Goal: Task Accomplishment & Management: Use online tool/utility

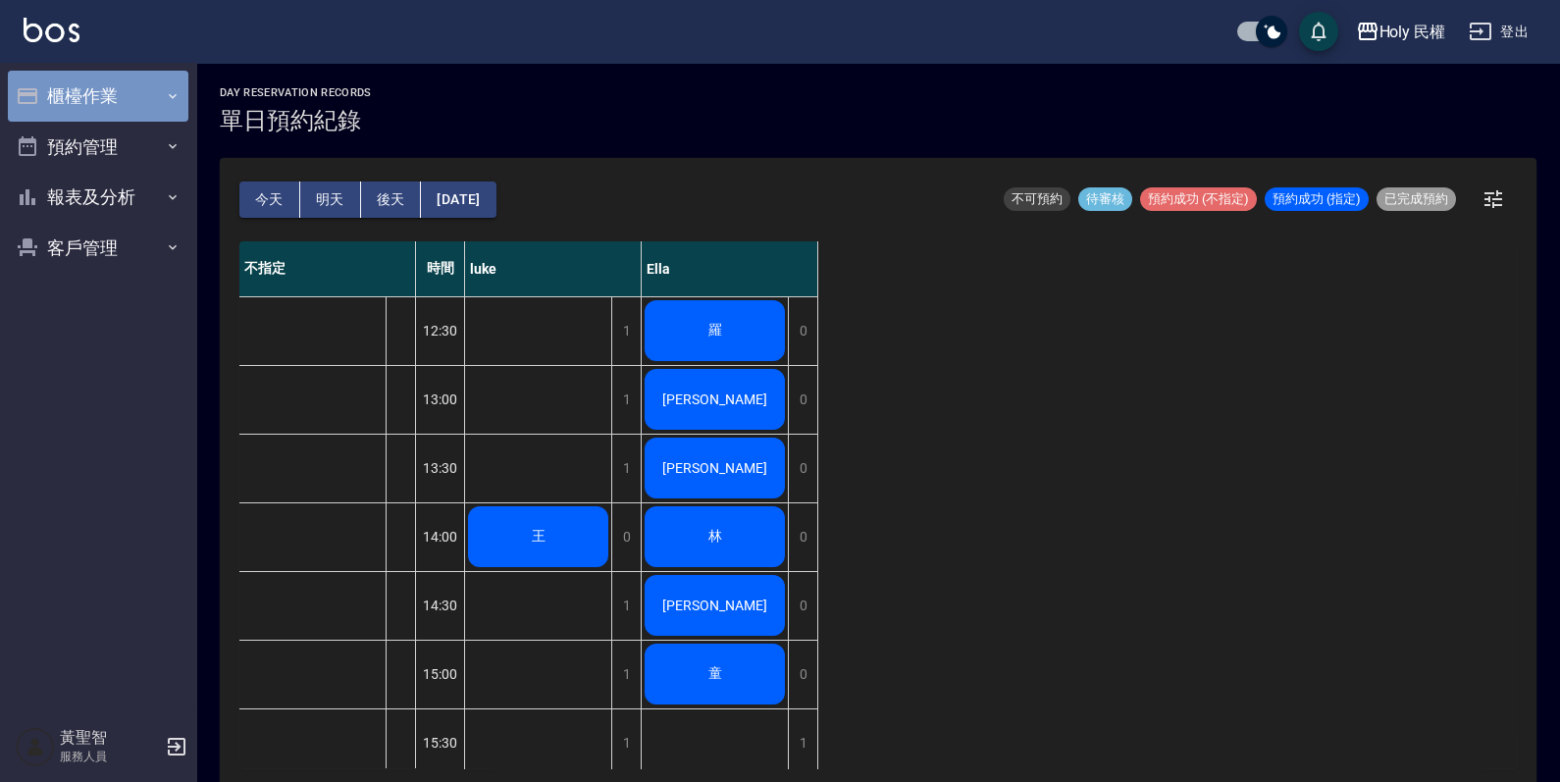
click at [107, 98] on button "櫃檯作業" at bounding box center [98, 96] width 181 height 51
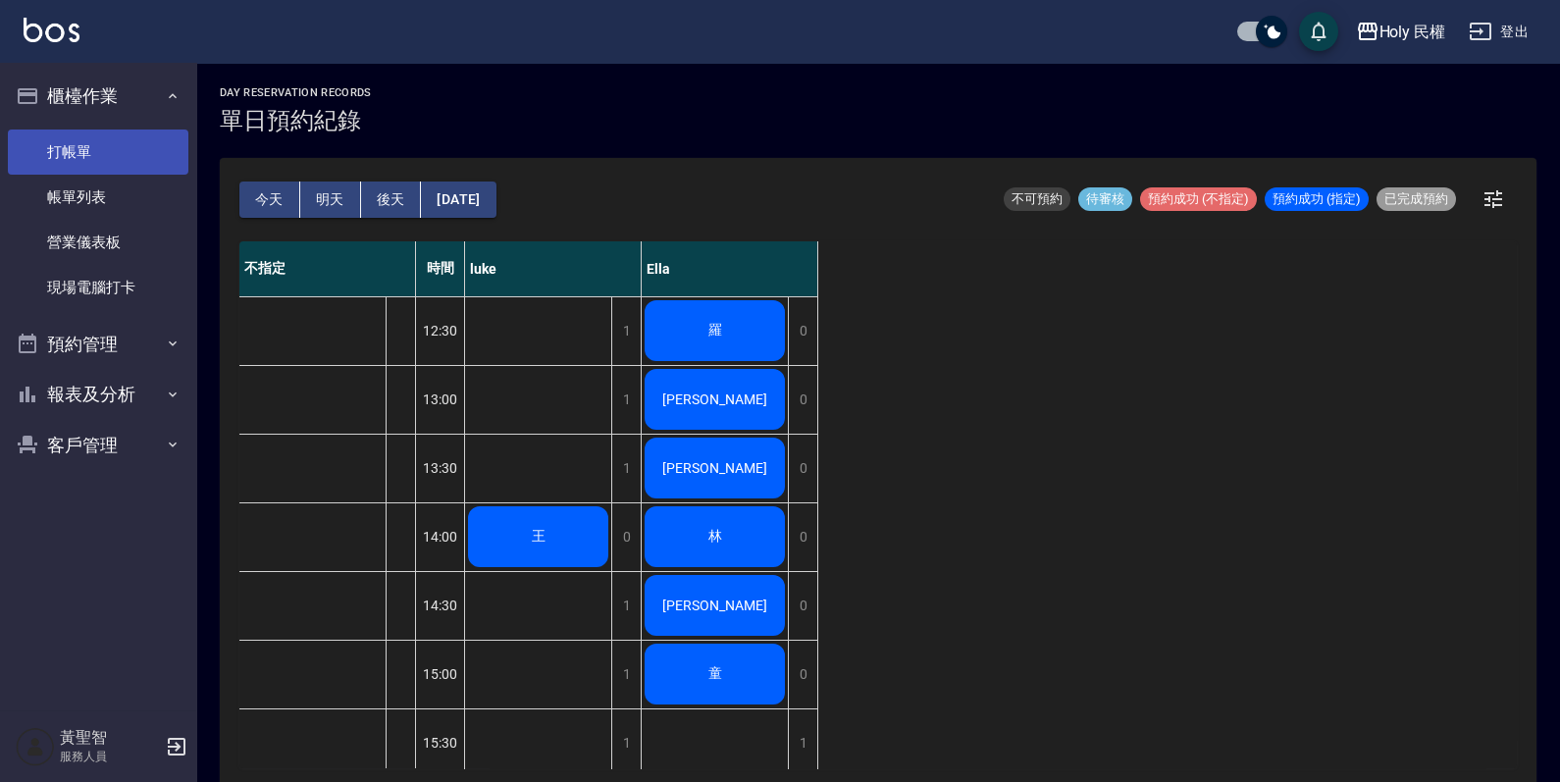
click at [119, 142] on link "打帳單" at bounding box center [98, 152] width 181 height 45
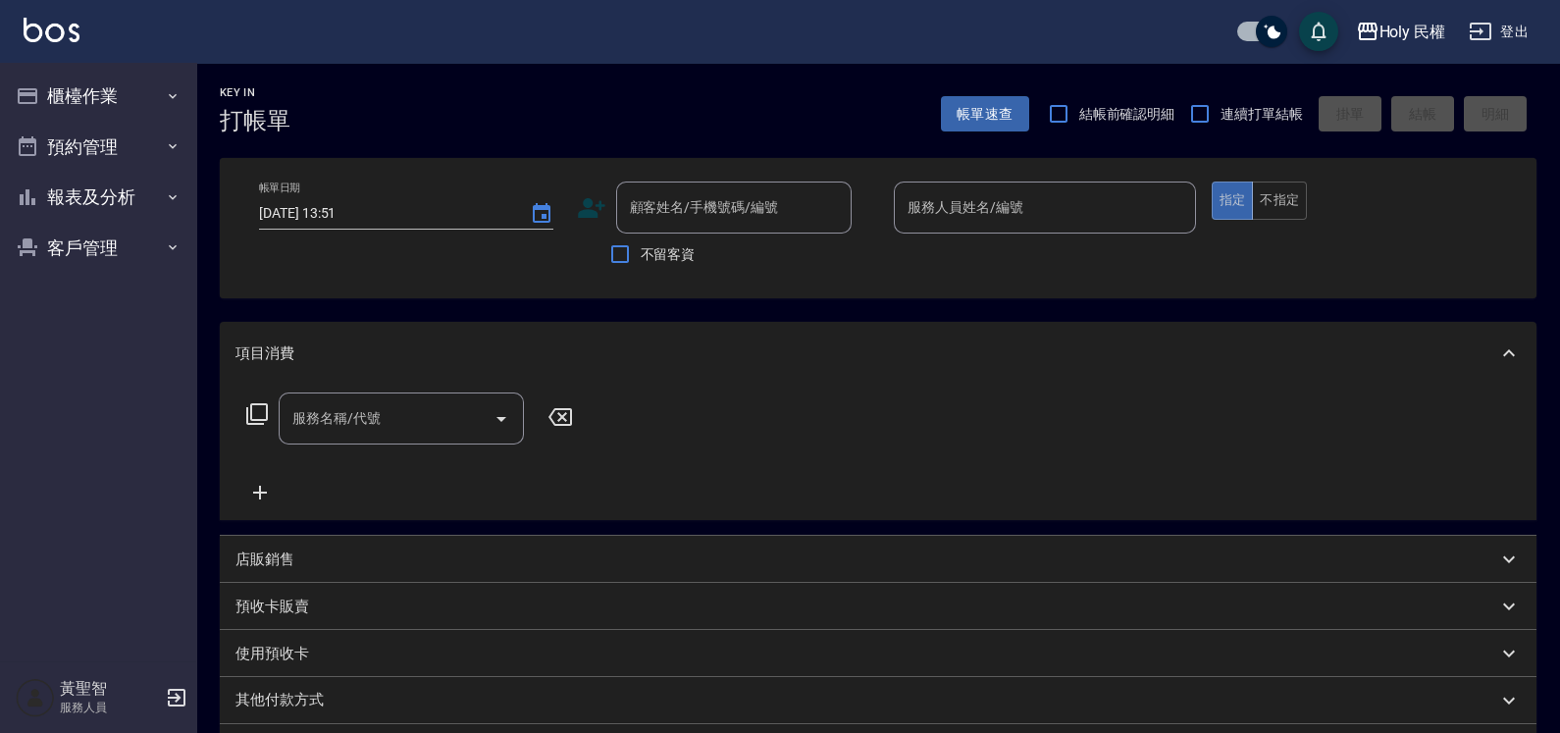
click at [595, 216] on icon at bounding box center [591, 208] width 27 height 20
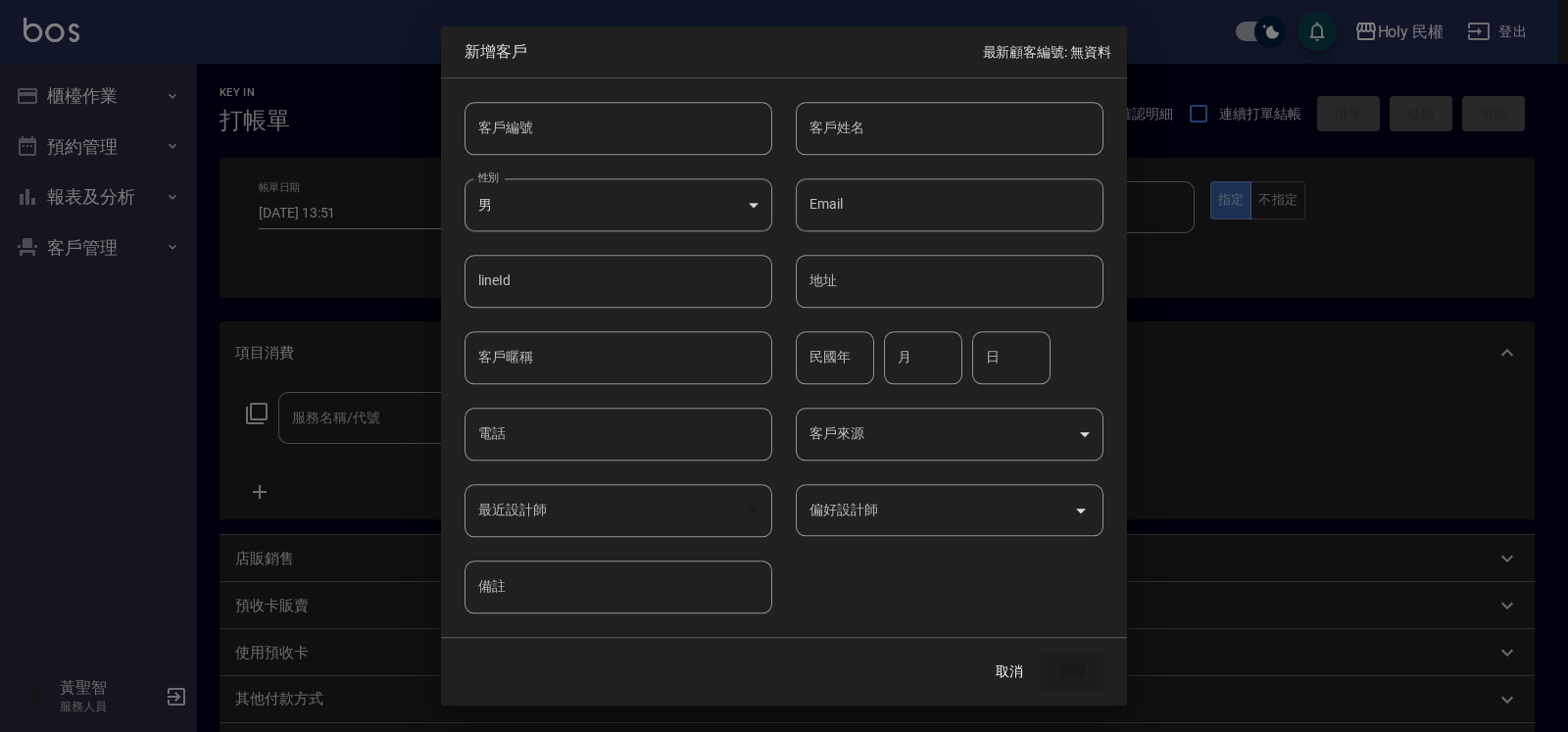
click at [828, 132] on input "客戶姓名" at bounding box center [950, 128] width 308 height 53
type input "d"
type input "郭"
click at [548, 428] on input "電話" at bounding box center [618, 433] width 308 height 53
type input "0919398590"
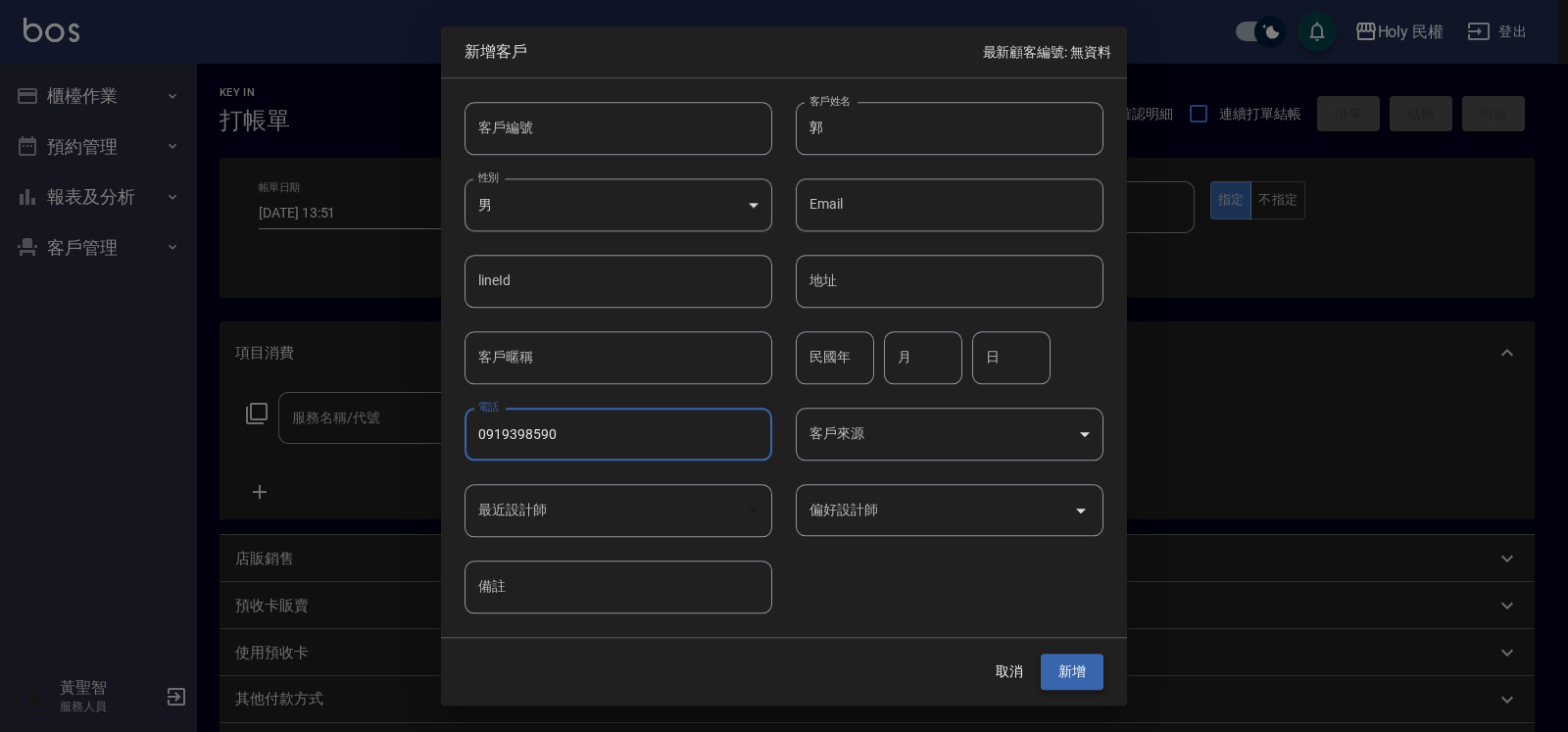
click at [1059, 667] on button "新增" at bounding box center [1072, 672] width 63 height 36
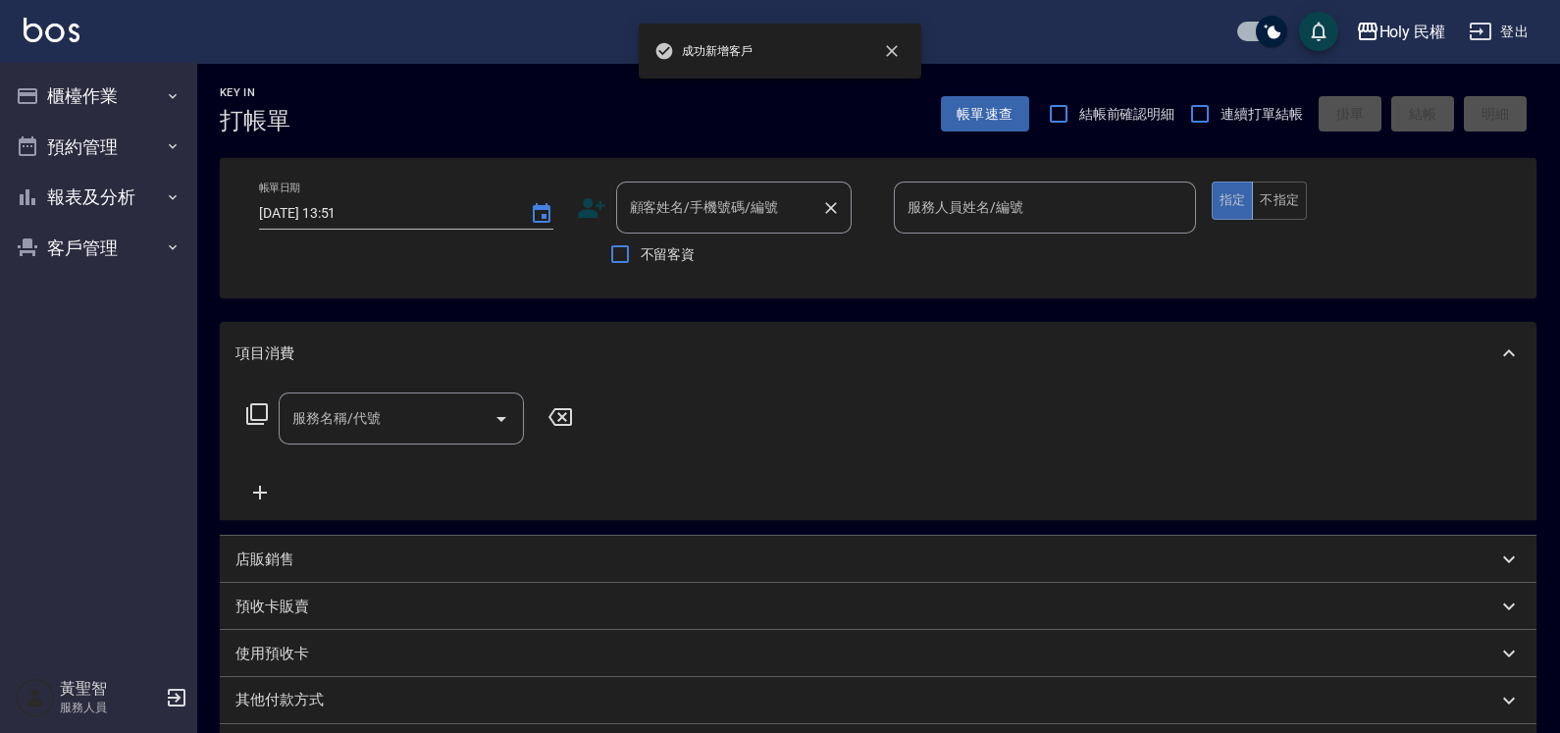
click at [724, 192] on div "顧客姓名/手機號碼/編號 顧客姓名/手機號碼/編號" at bounding box center [733, 208] width 235 height 52
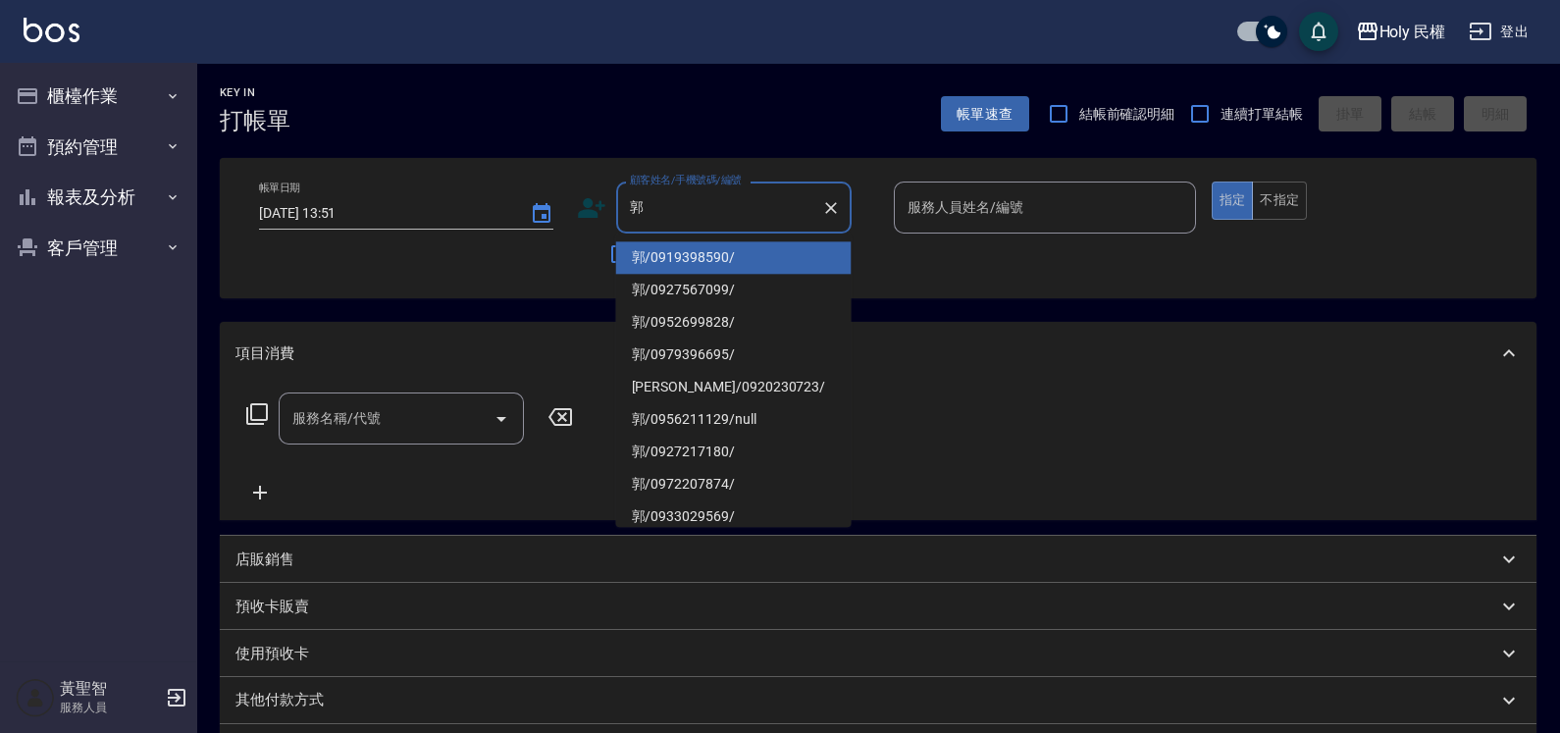
click at [721, 250] on li "郭/0919398590/" at bounding box center [733, 257] width 235 height 32
type input "郭/0919398590/"
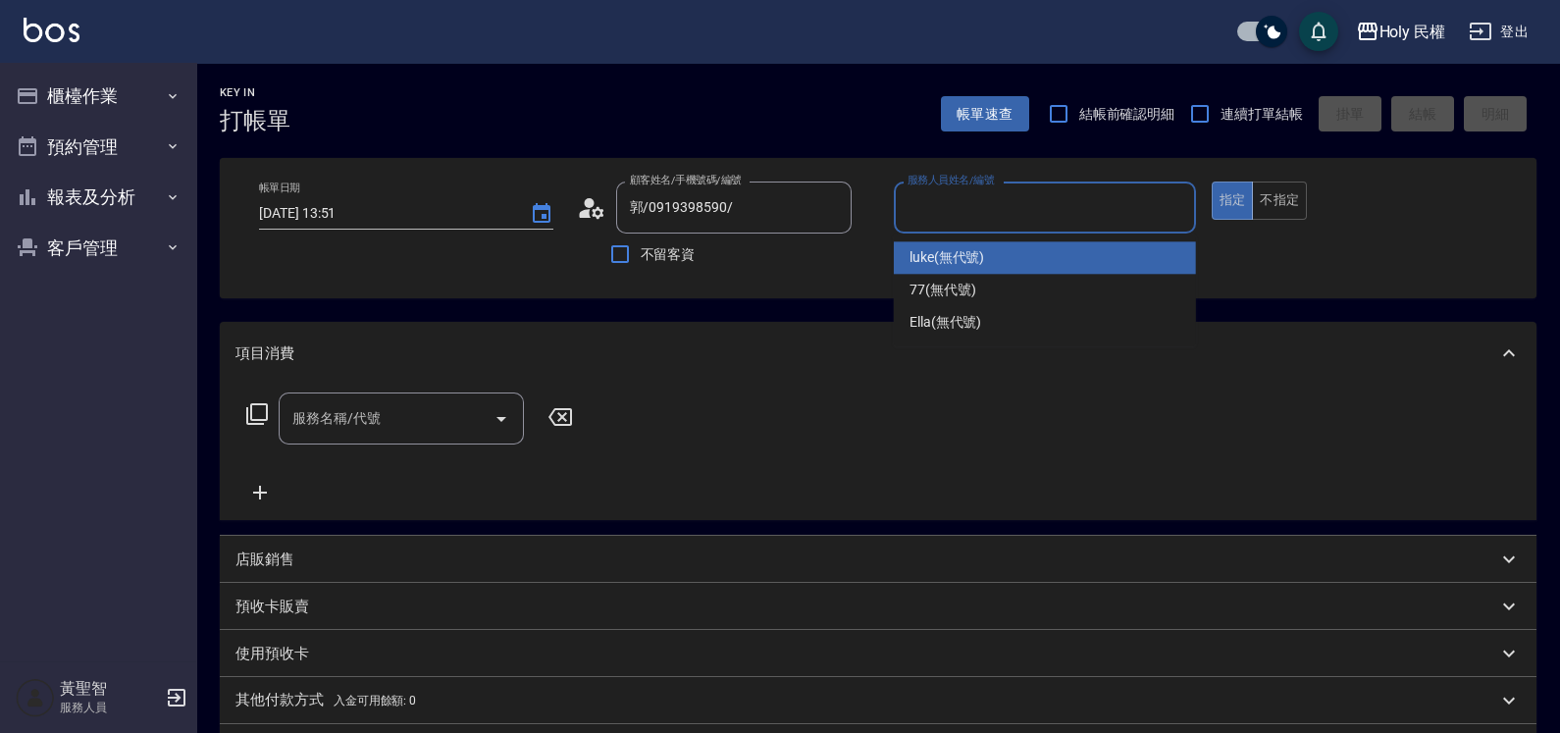
click at [968, 201] on input "服務人員姓名/編號" at bounding box center [1045, 207] width 285 height 34
click at [976, 257] on span "luke (無代號)" at bounding box center [948, 257] width 76 height 21
type input "luke(無代號)"
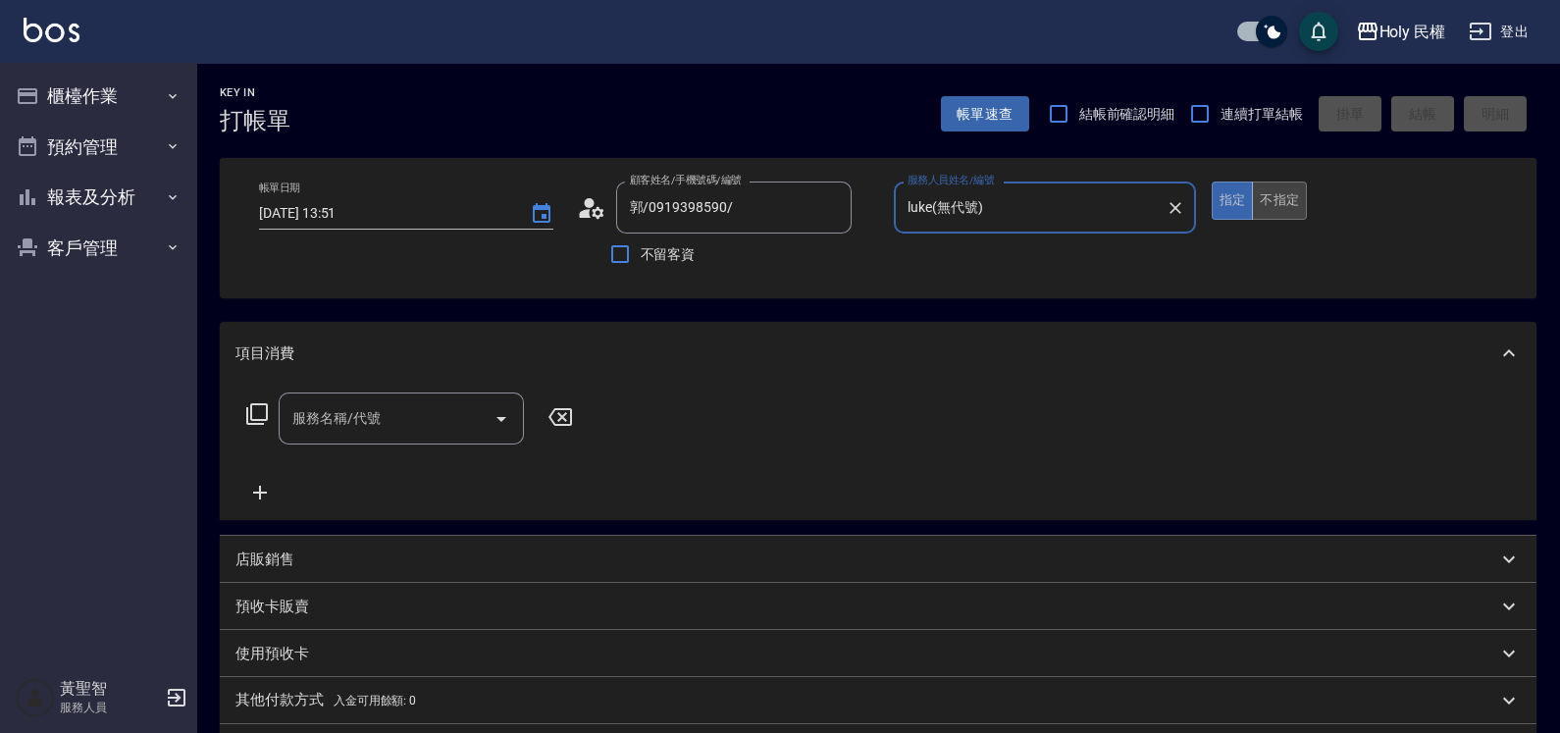
click at [1298, 208] on button "不指定" at bounding box center [1279, 201] width 55 height 38
click at [439, 409] on input "服務名稱/代號" at bounding box center [386, 418] width 198 height 34
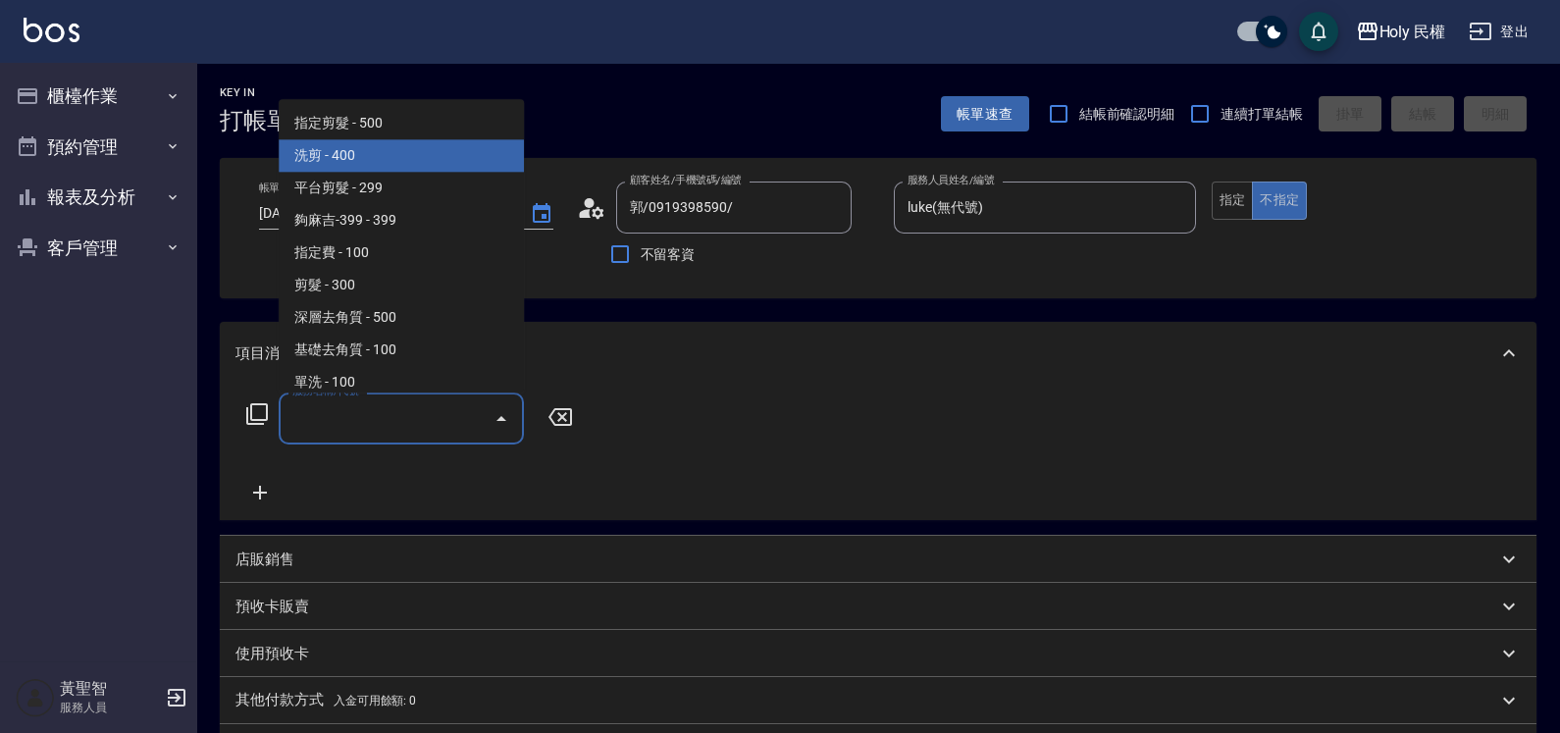
click at [392, 152] on span "洗剪 - 400" at bounding box center [401, 156] width 245 height 32
type input "洗剪(3)"
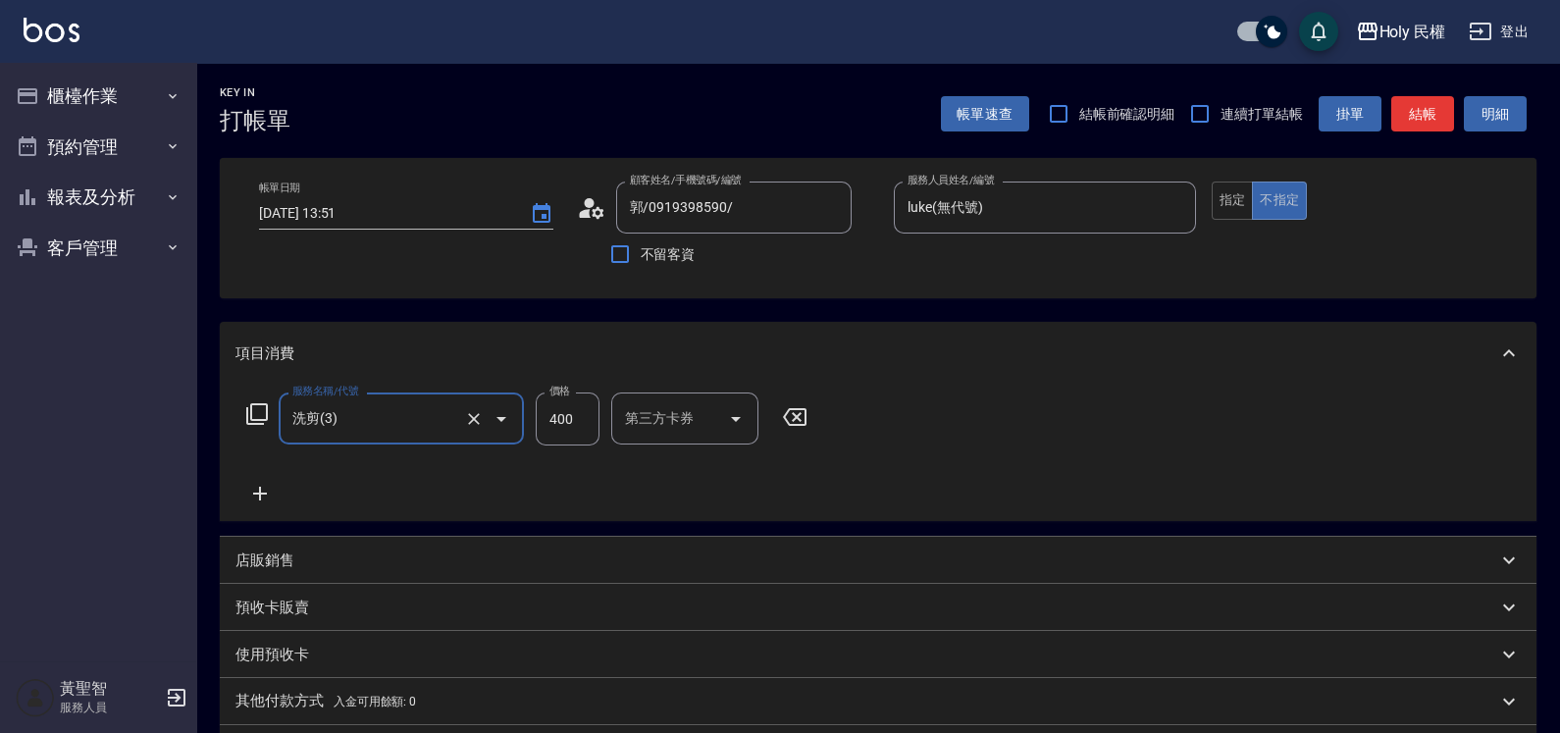
click at [1427, 117] on button "結帳" at bounding box center [1422, 114] width 63 height 36
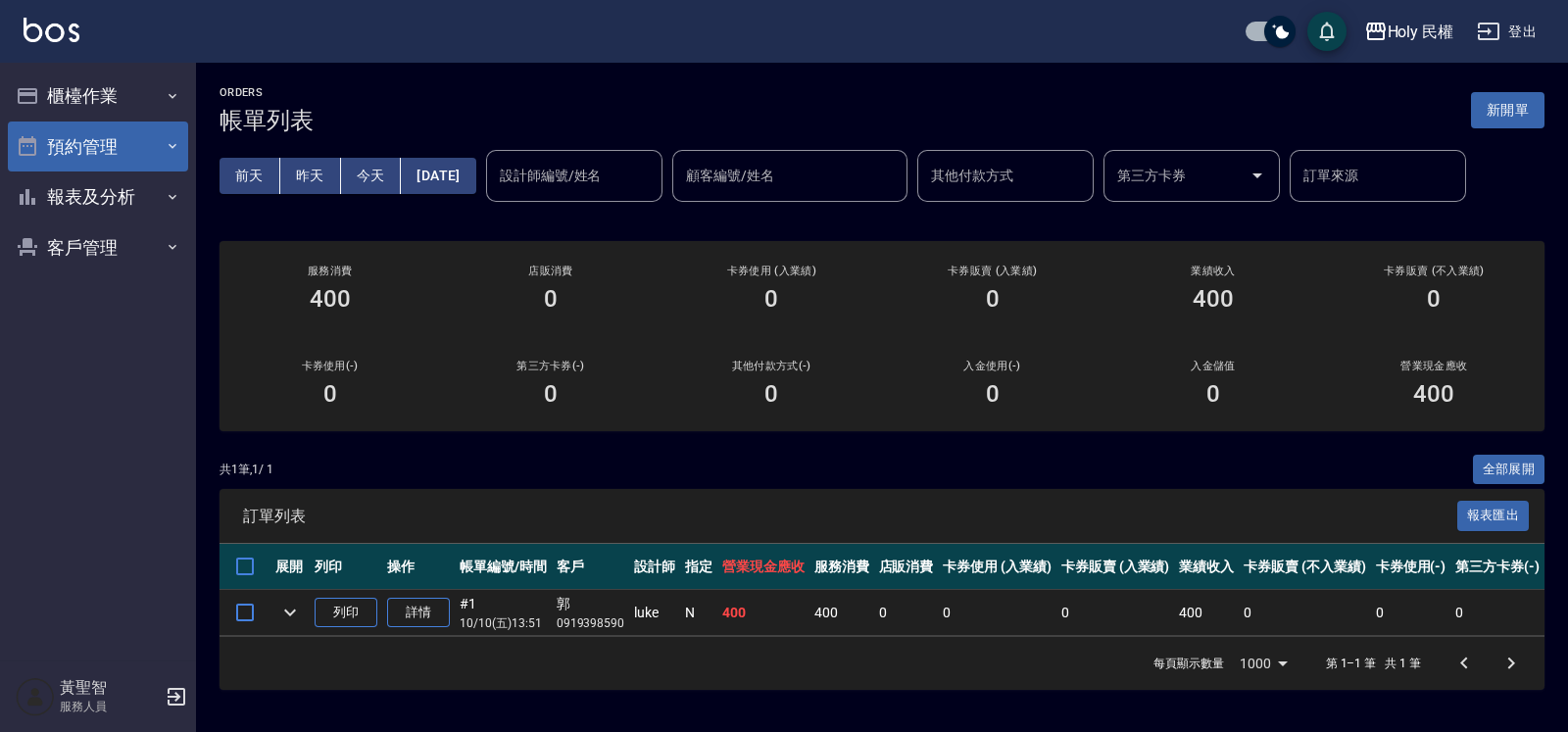
click at [60, 147] on button "預約管理" at bounding box center [98, 147] width 181 height 51
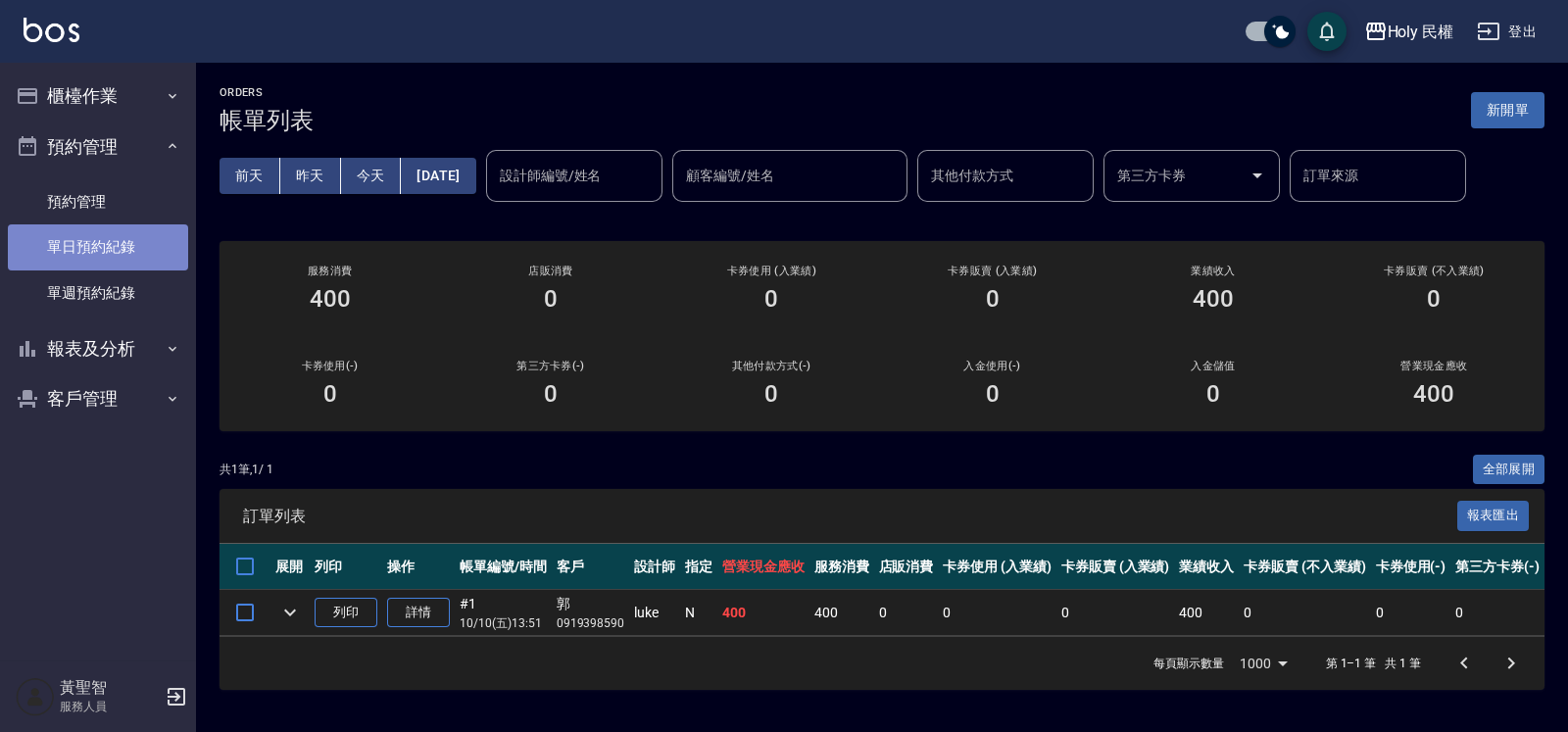
click at [114, 262] on link "單日預約紀錄" at bounding box center [98, 247] width 181 height 45
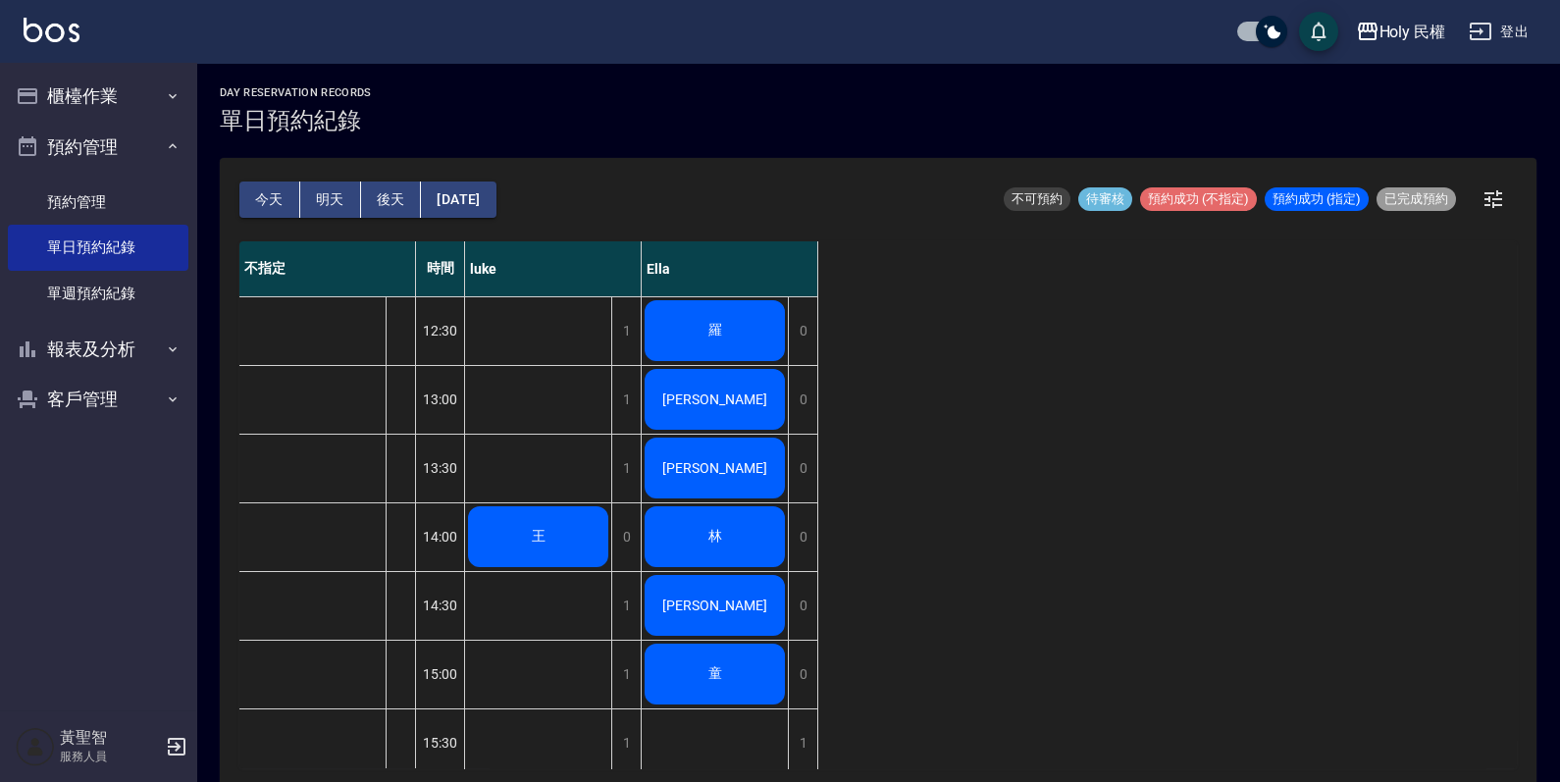
click at [546, 533] on span "王" at bounding box center [539, 537] width 22 height 18
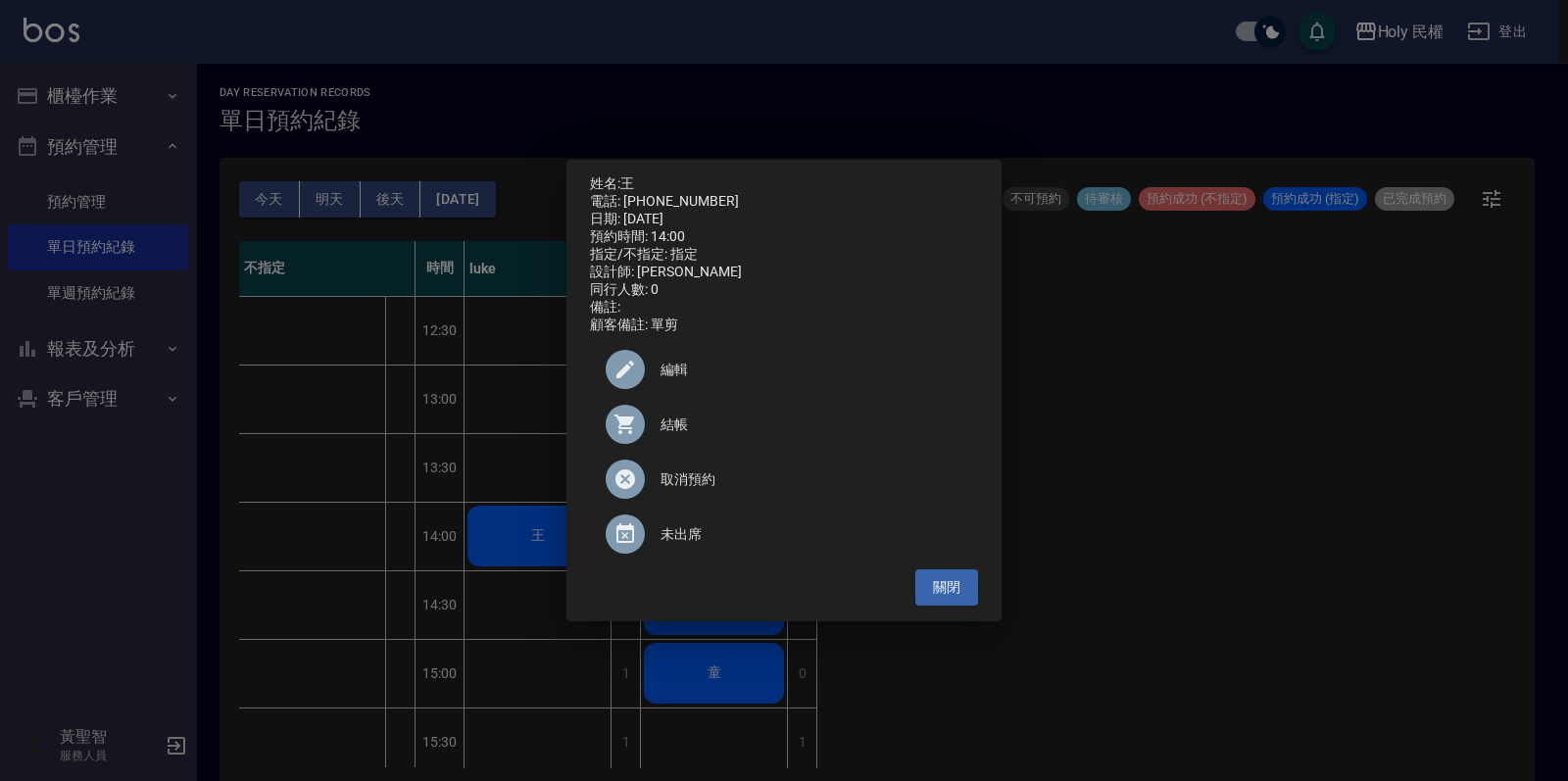
click at [690, 432] on span "結帳" at bounding box center [811, 424] width 302 height 21
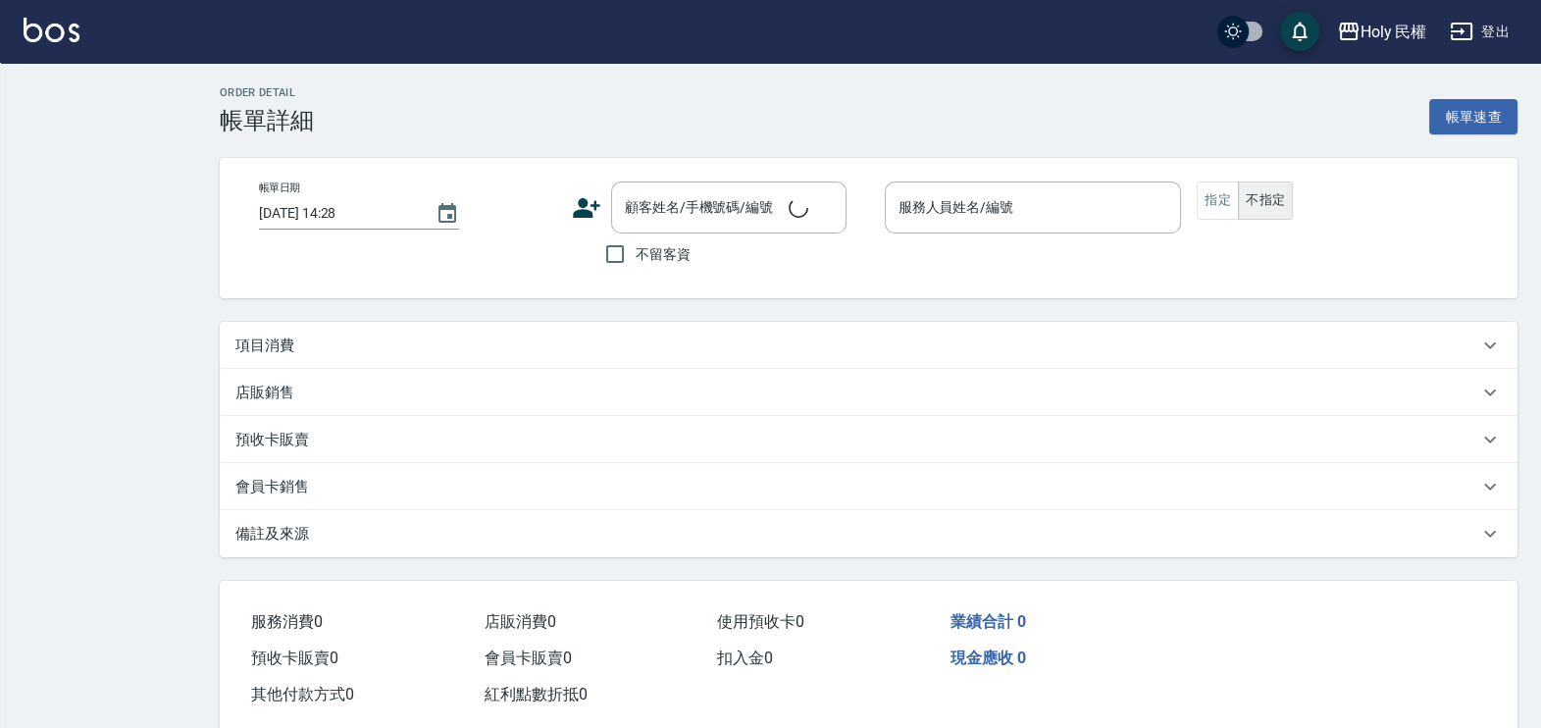
checkbox input "true"
click at [696, 353] on div "項目消費" at bounding box center [856, 346] width 1243 height 21
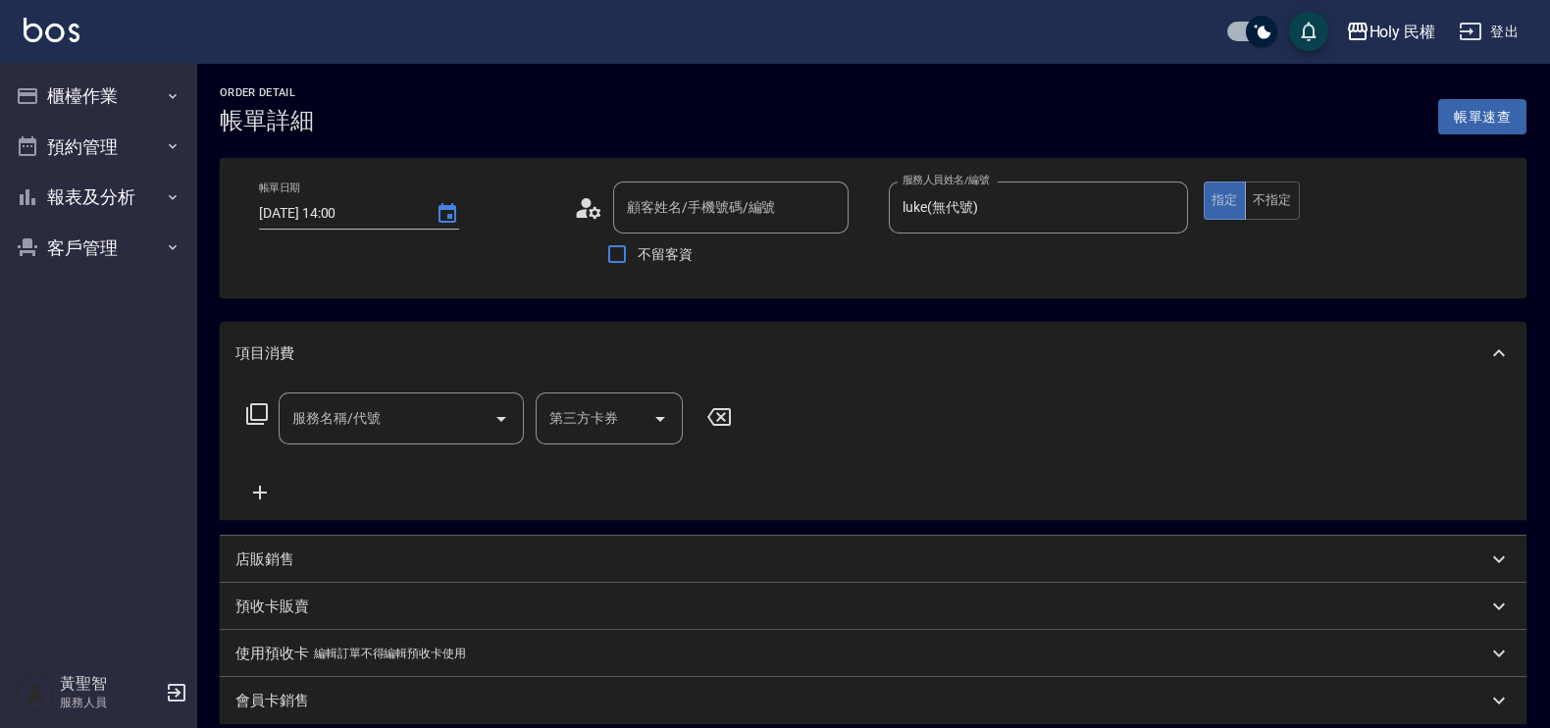
type input "2025/10/10 14:00"
type input "luke(無代號)"
type input "Google地圖/搜尋"
type input "王/0965101906/"
click at [357, 416] on div "服務名稱/代號 服務名稱/代號" at bounding box center [401, 418] width 245 height 52
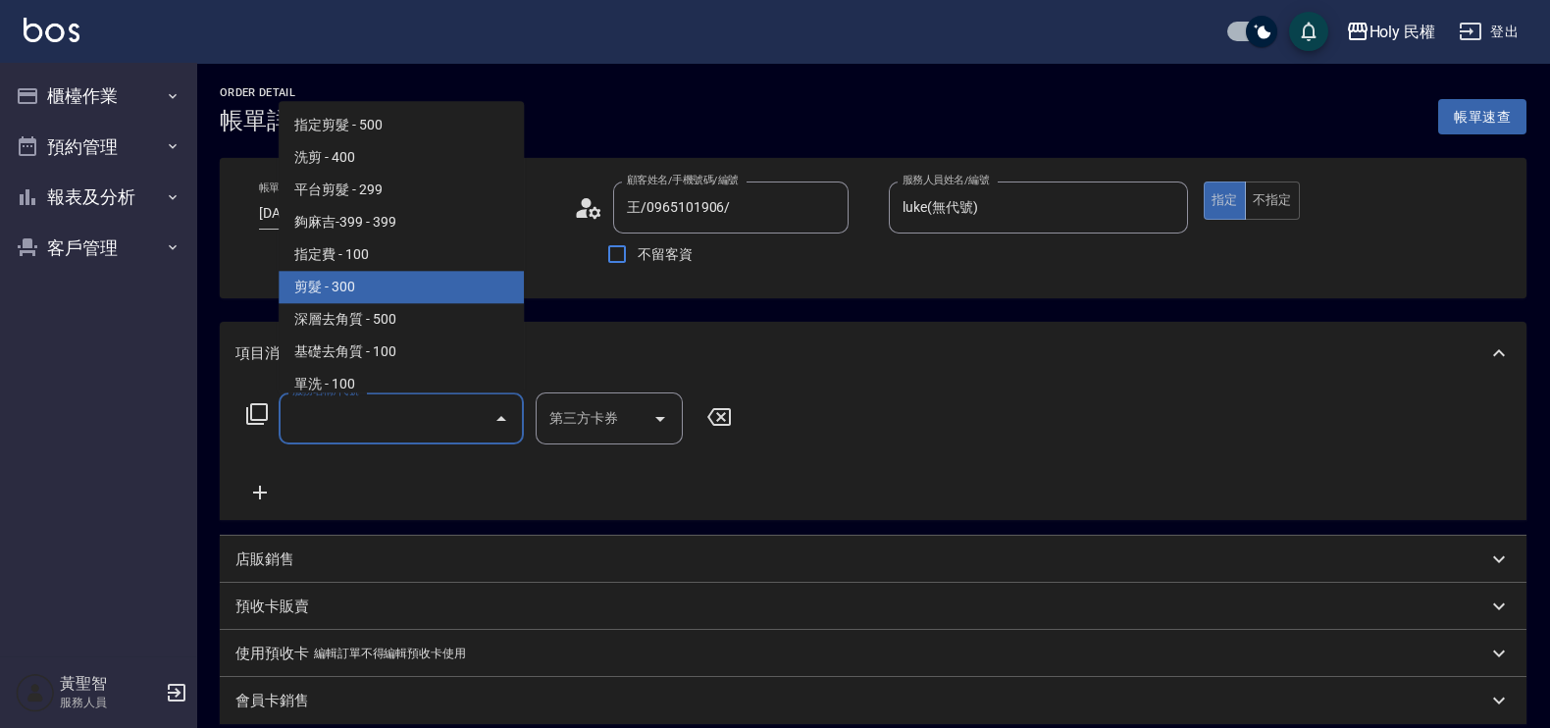
click at [341, 277] on span "剪髮 - 300" at bounding box center [401, 288] width 245 height 32
type input "剪髮(C02)"
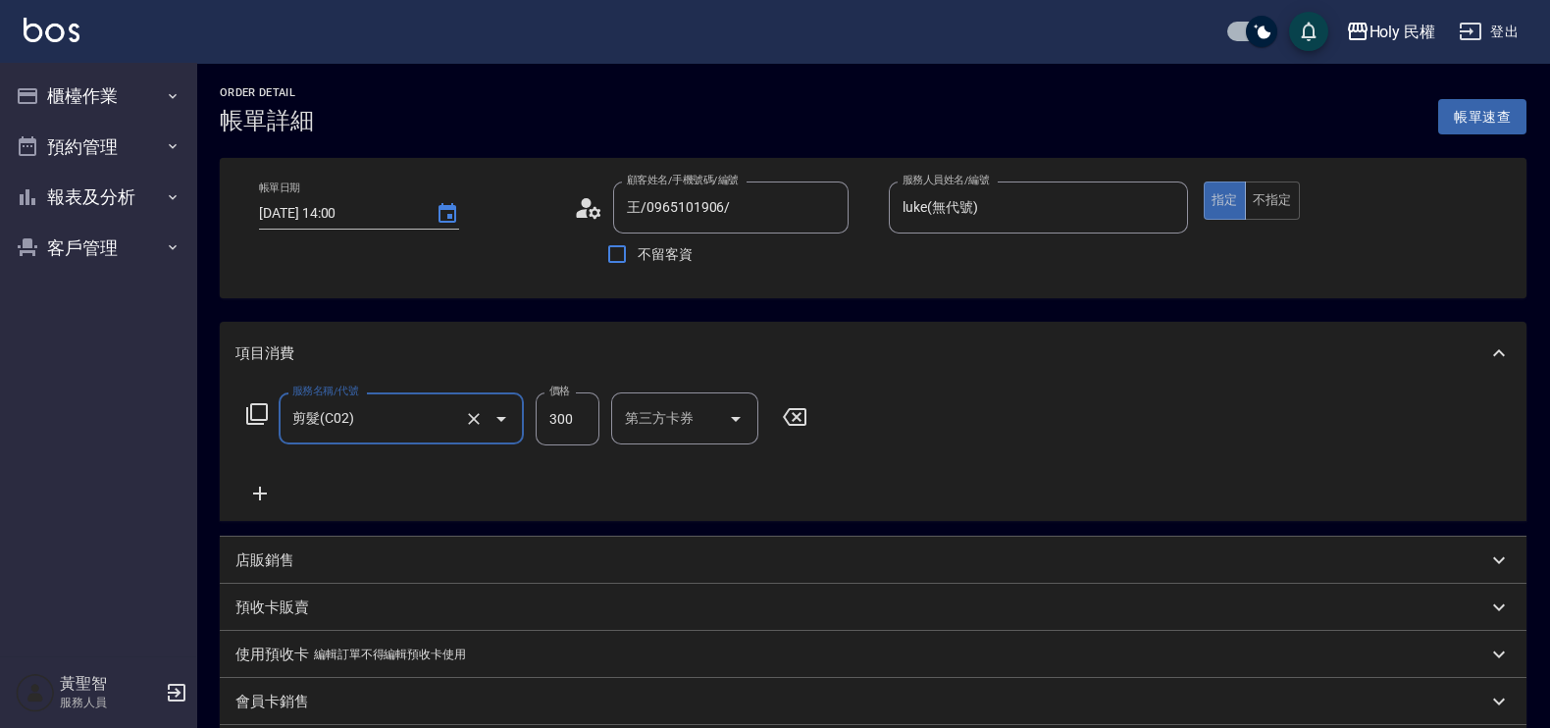
scroll to position [368, 0]
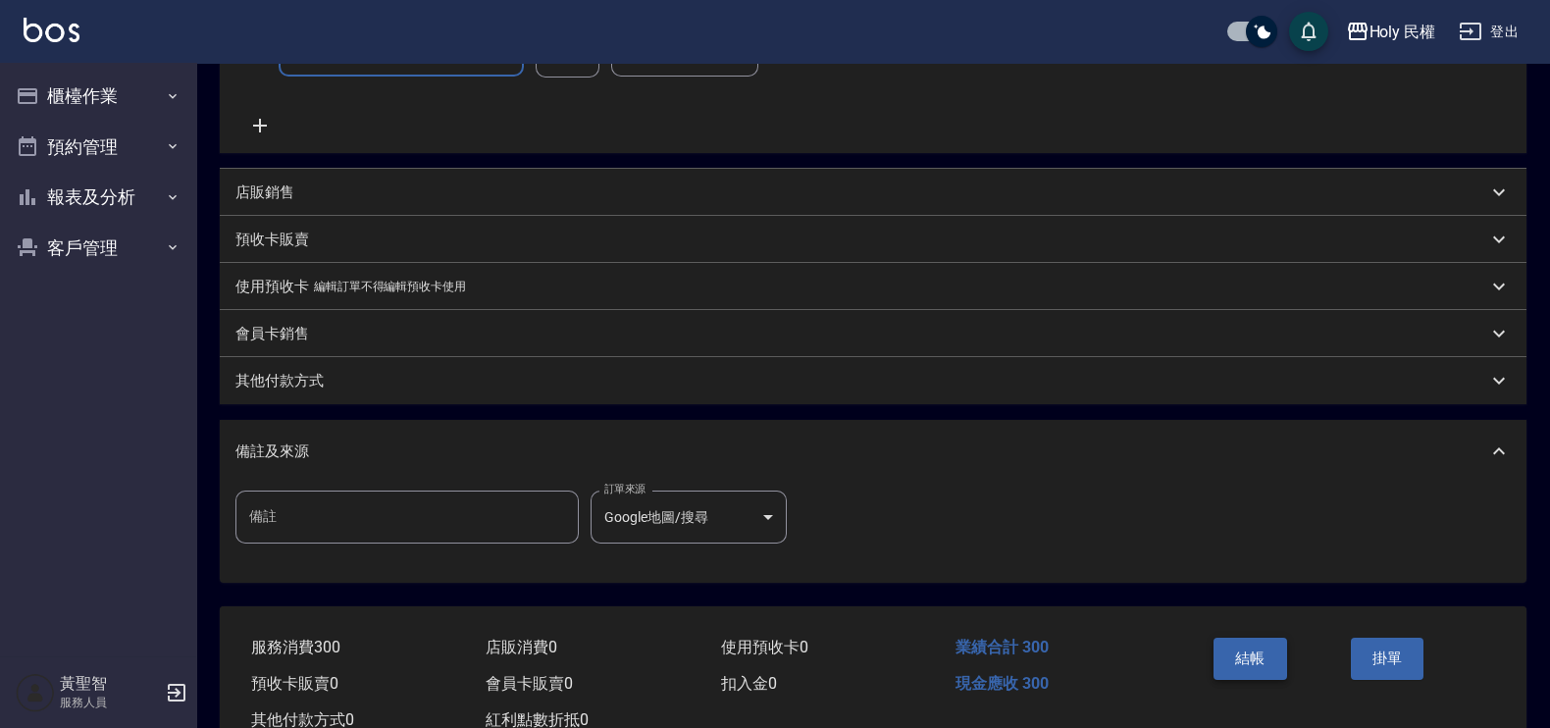
click at [1248, 664] on button "結帳" at bounding box center [1251, 658] width 74 height 41
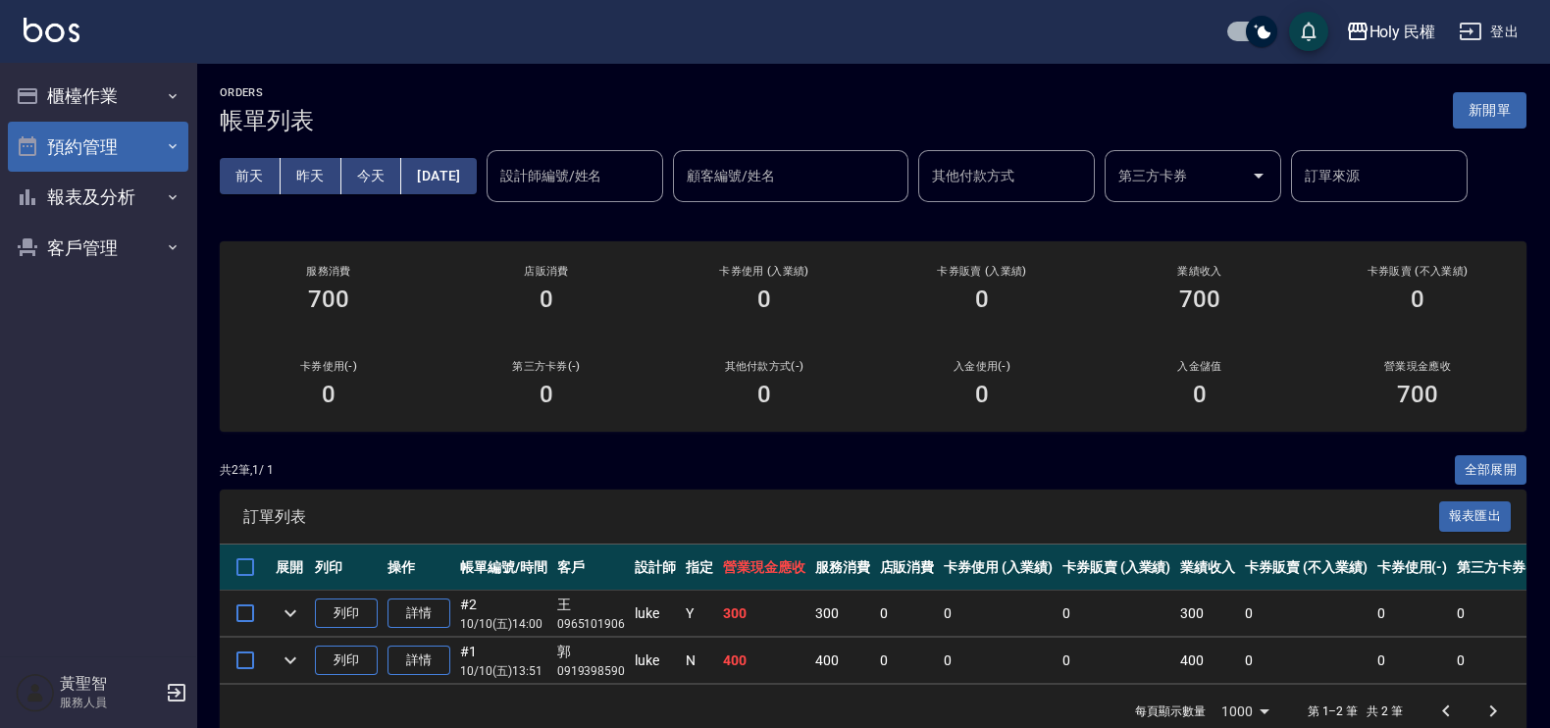
click at [118, 129] on button "預約管理" at bounding box center [98, 147] width 181 height 51
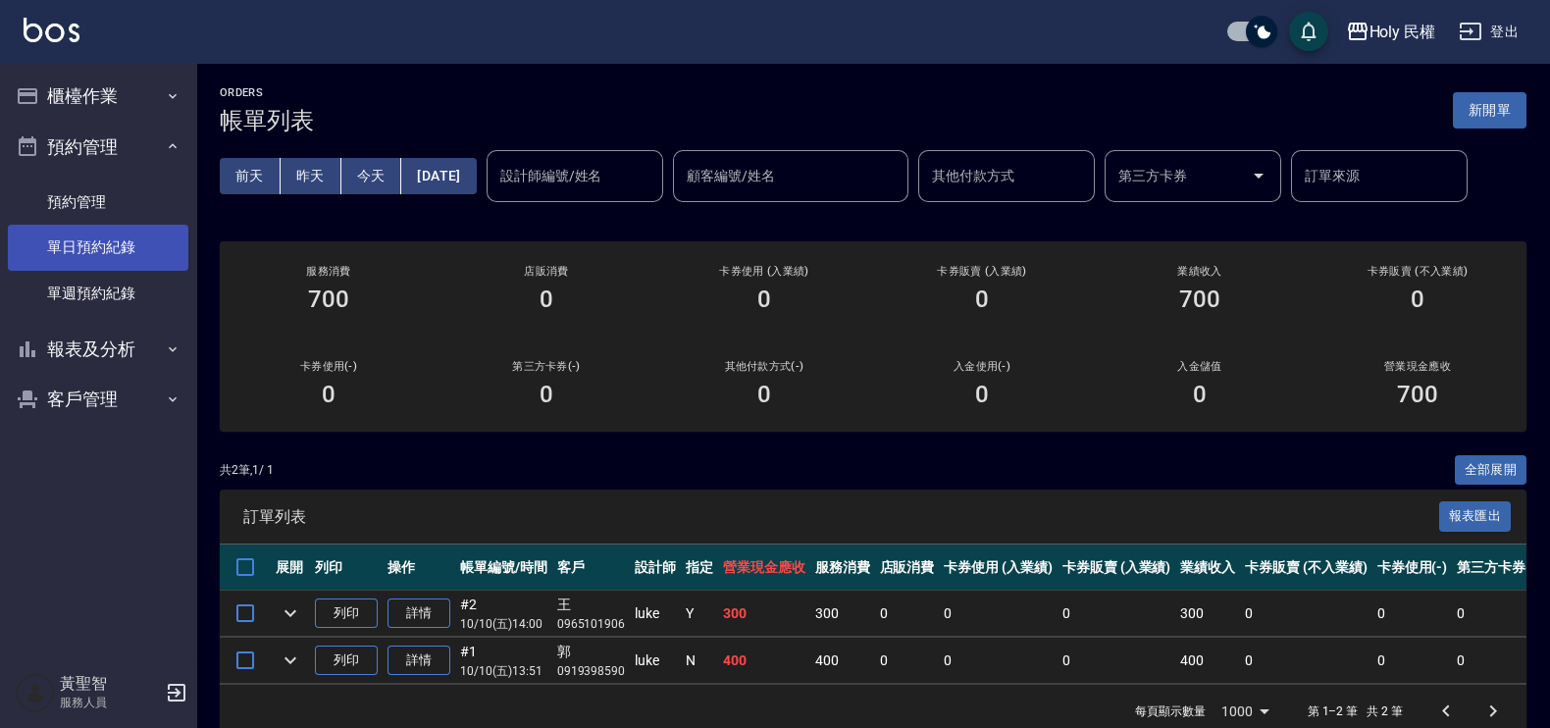
click at [131, 241] on link "單日預約紀錄" at bounding box center [98, 247] width 181 height 45
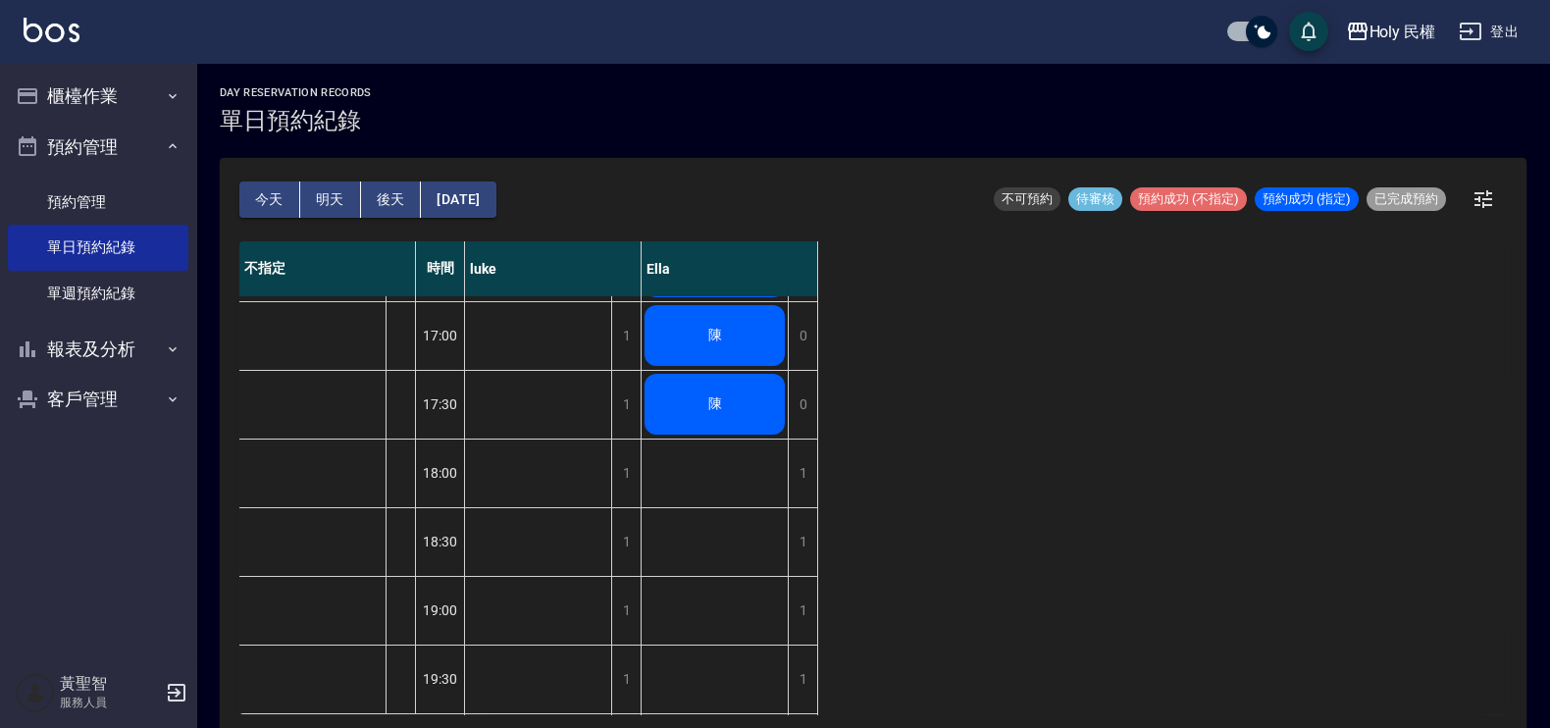
scroll to position [700, 0]
click at [628, 662] on div "1" at bounding box center [625, 680] width 29 height 68
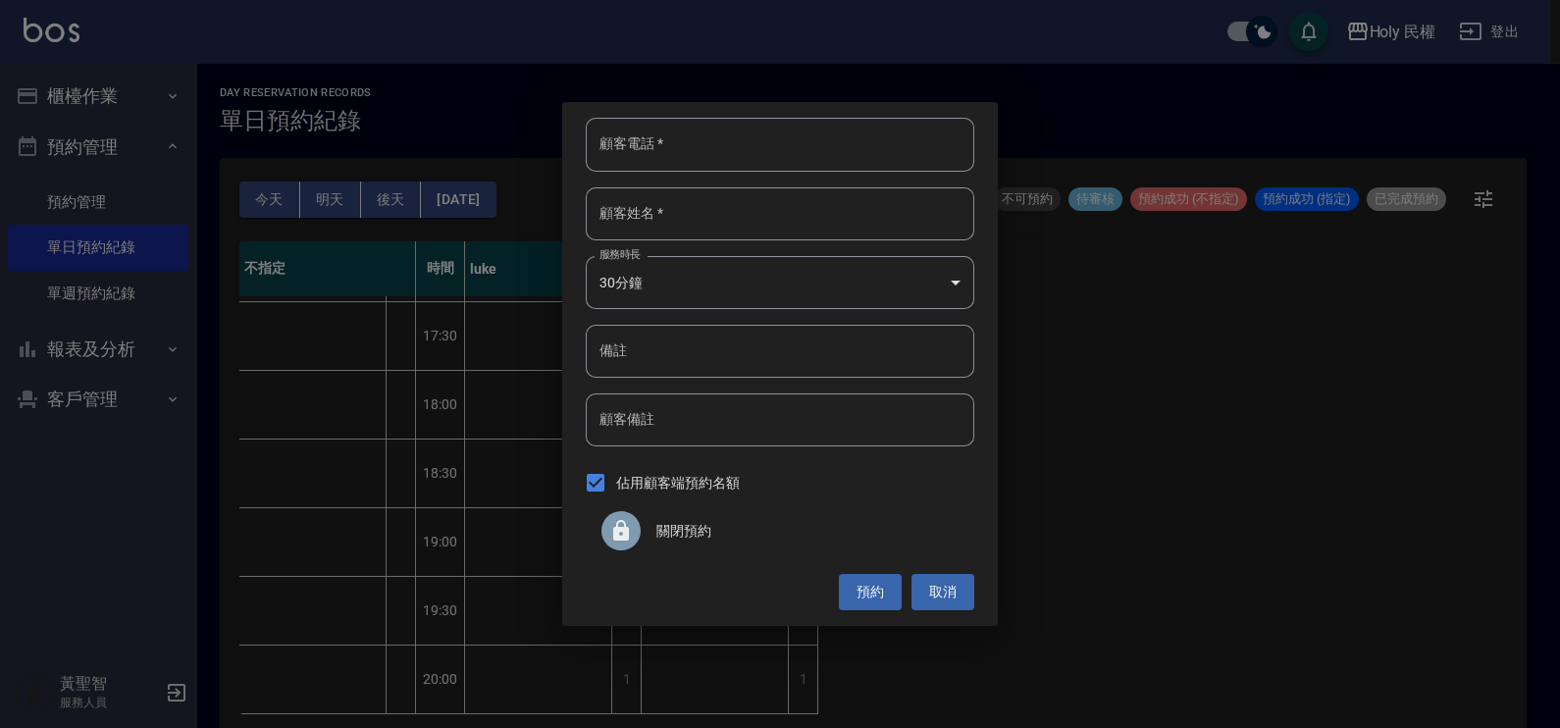
click at [692, 525] on span "關閉預約" at bounding box center [807, 531] width 302 height 21
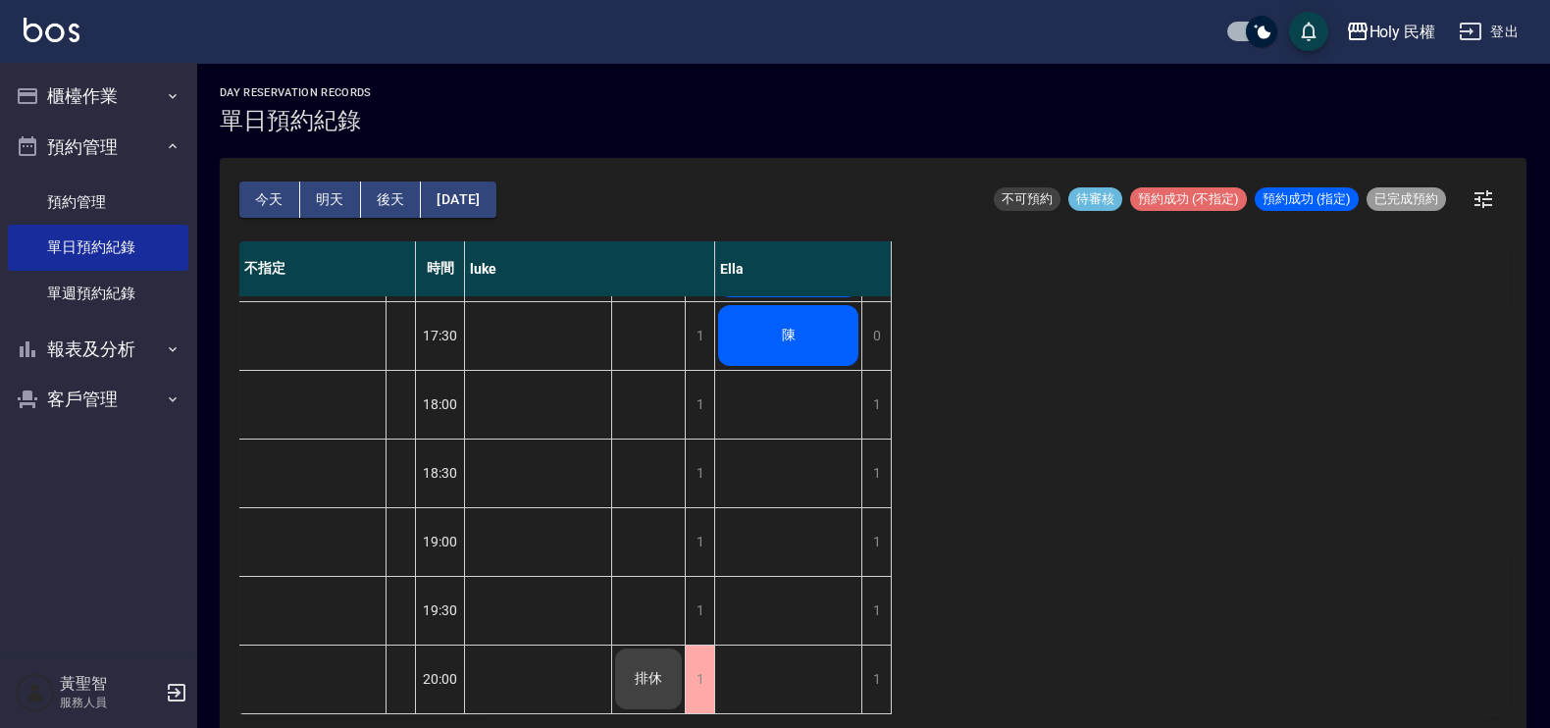
scroll to position [5, 0]
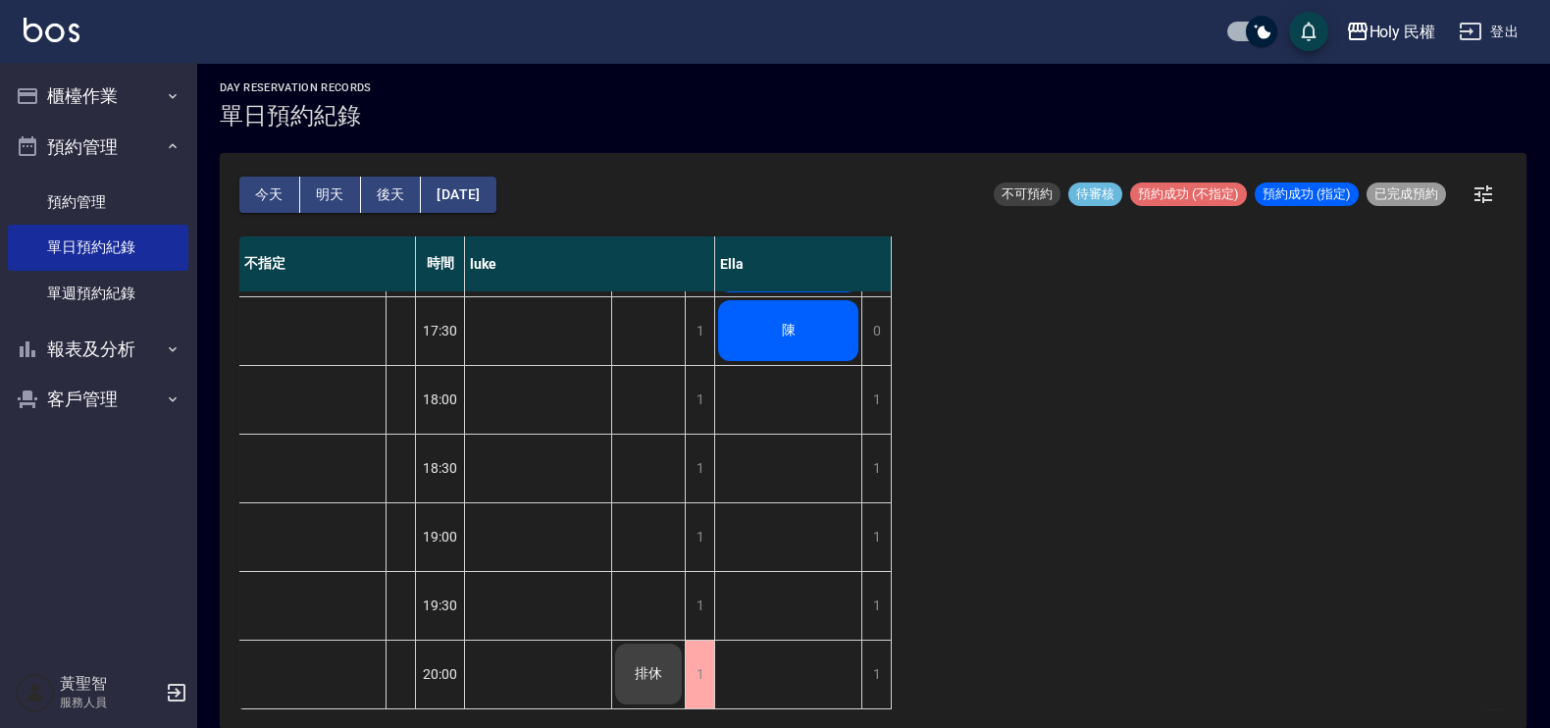
click at [1084, 93] on div "day Reservation records 單日預約紀錄" at bounding box center [873, 105] width 1307 height 48
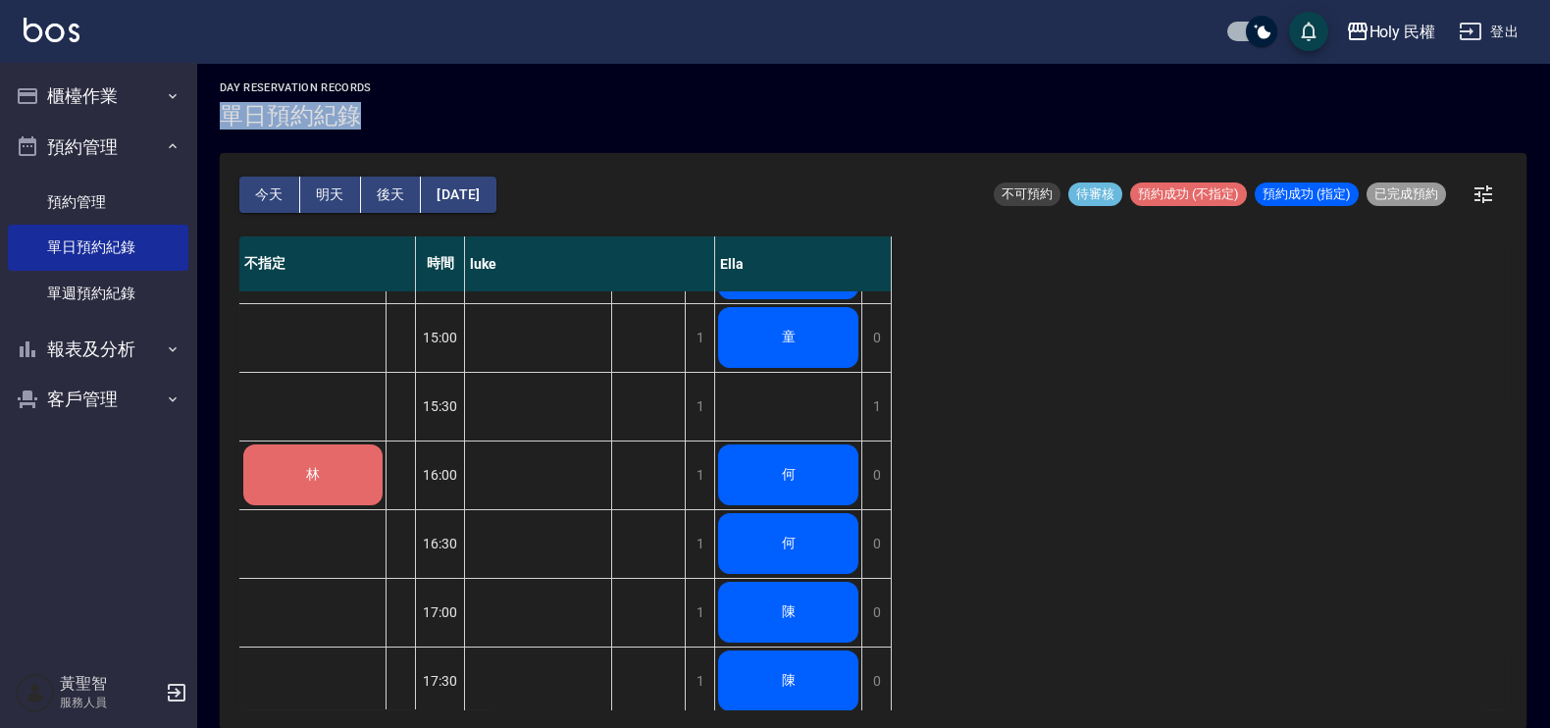
scroll to position [86, 0]
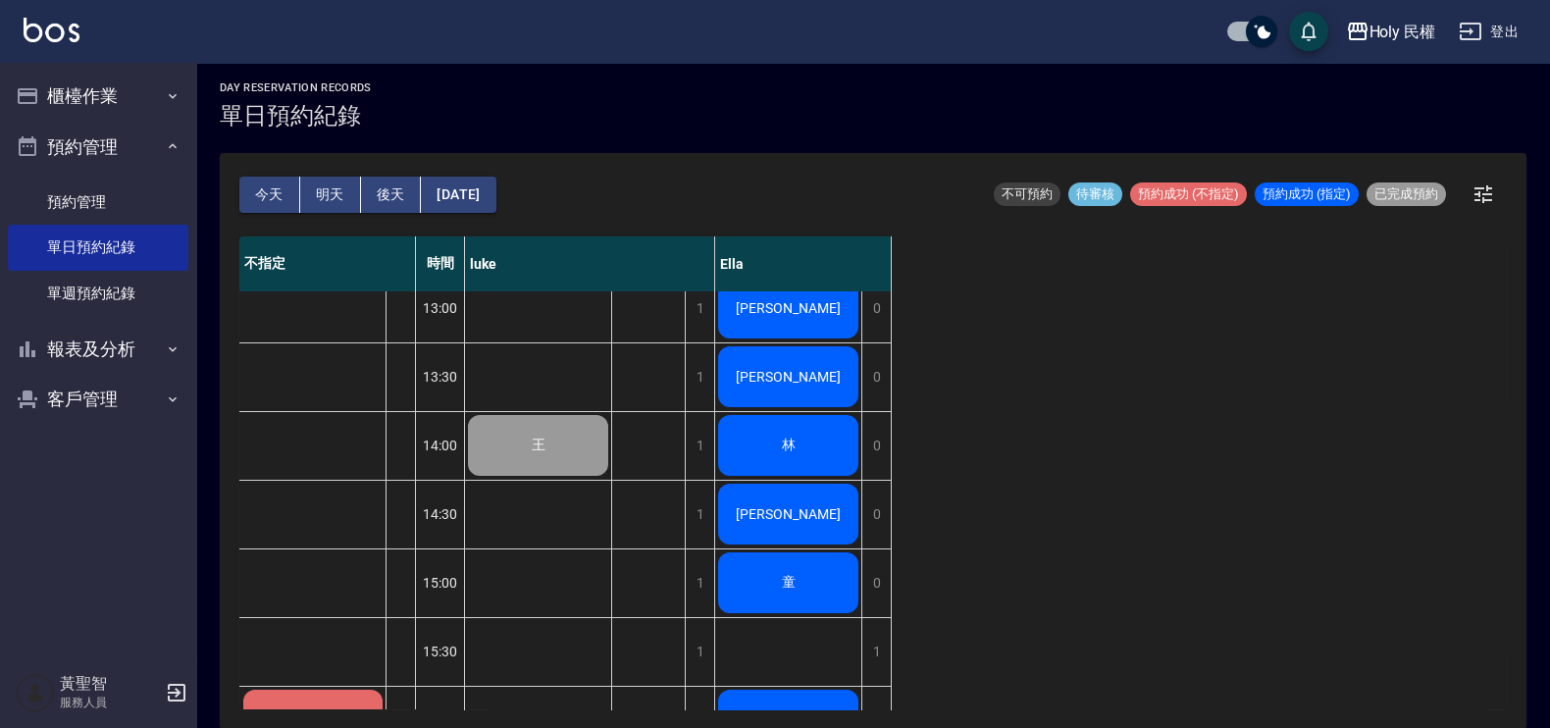
click at [778, 576] on span "童" at bounding box center [789, 583] width 22 height 18
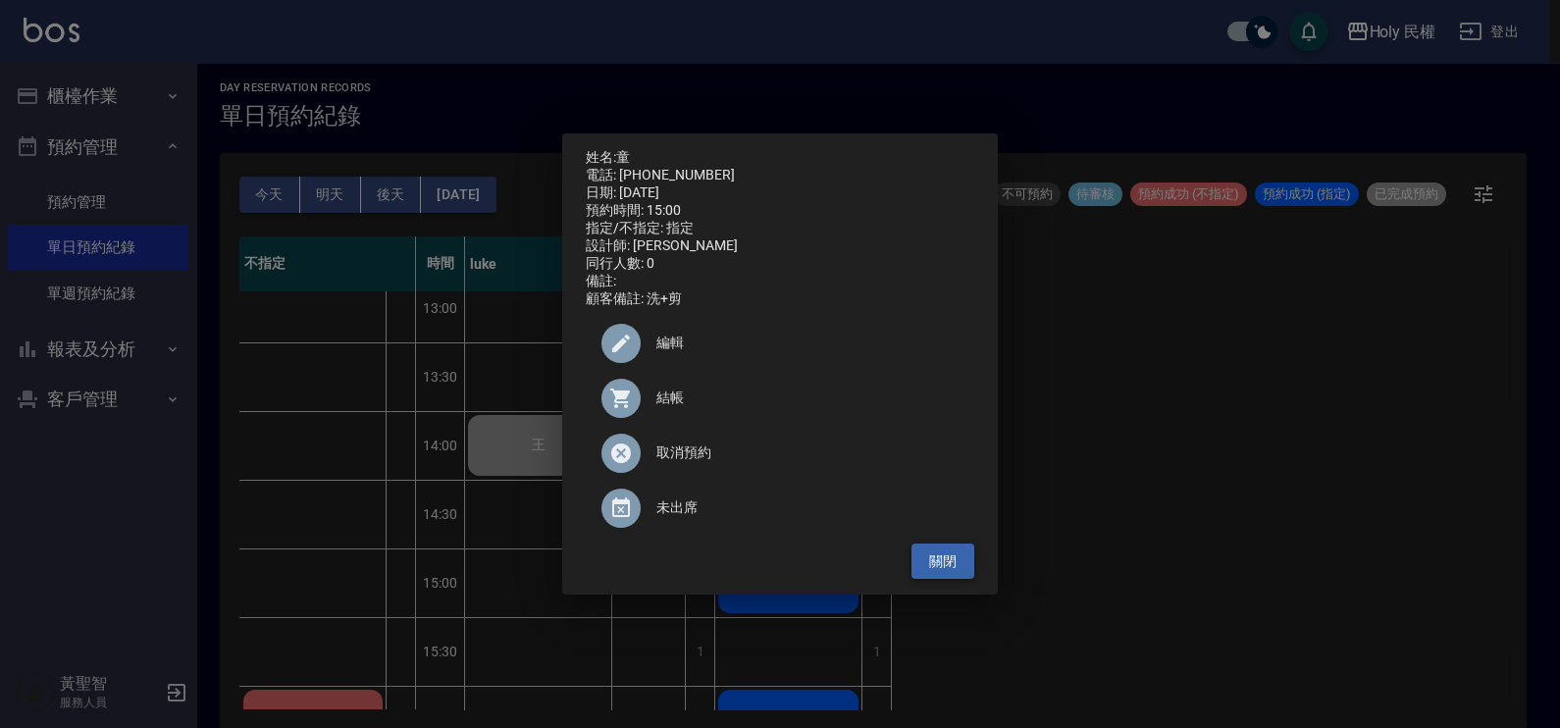
click at [938, 569] on button "關閉" at bounding box center [943, 562] width 63 height 36
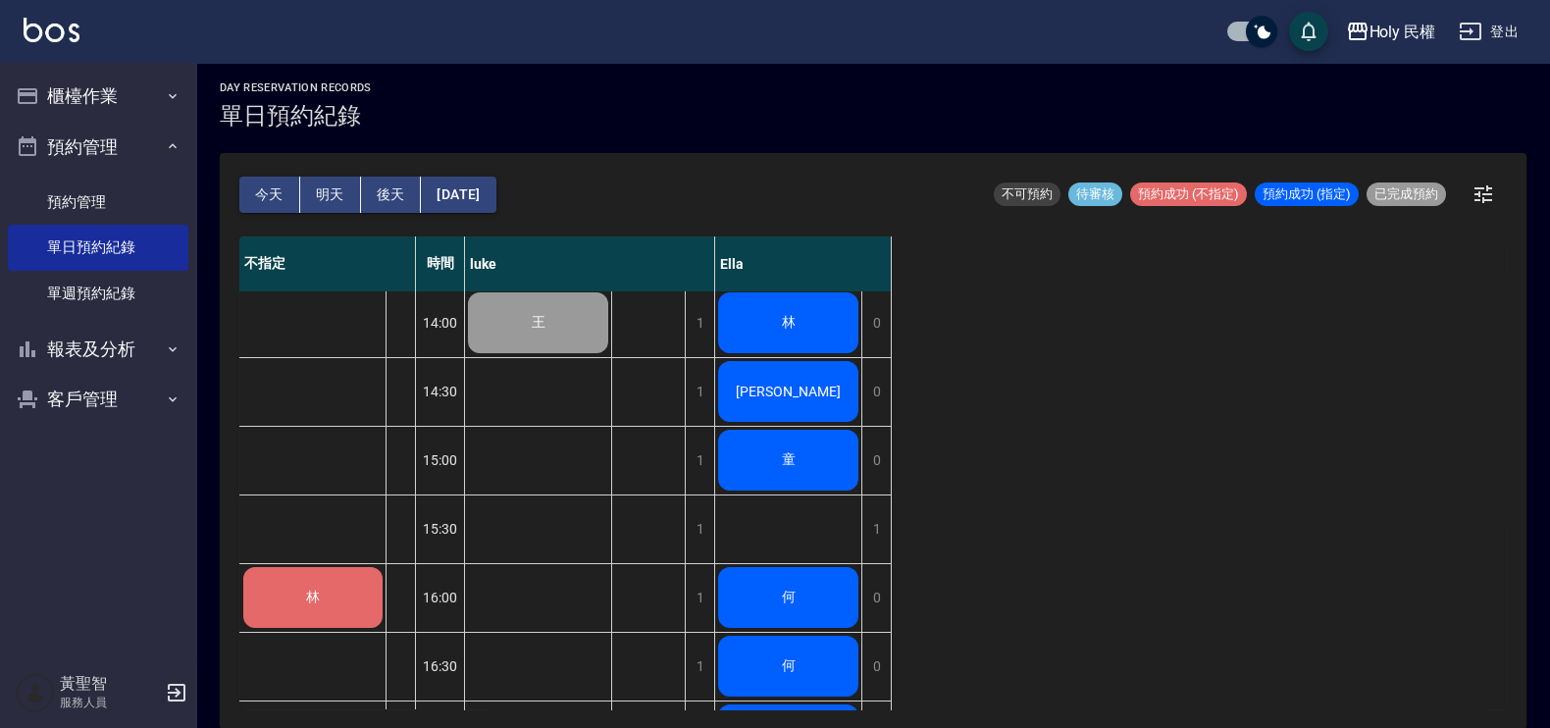
scroll to position [332, 0]
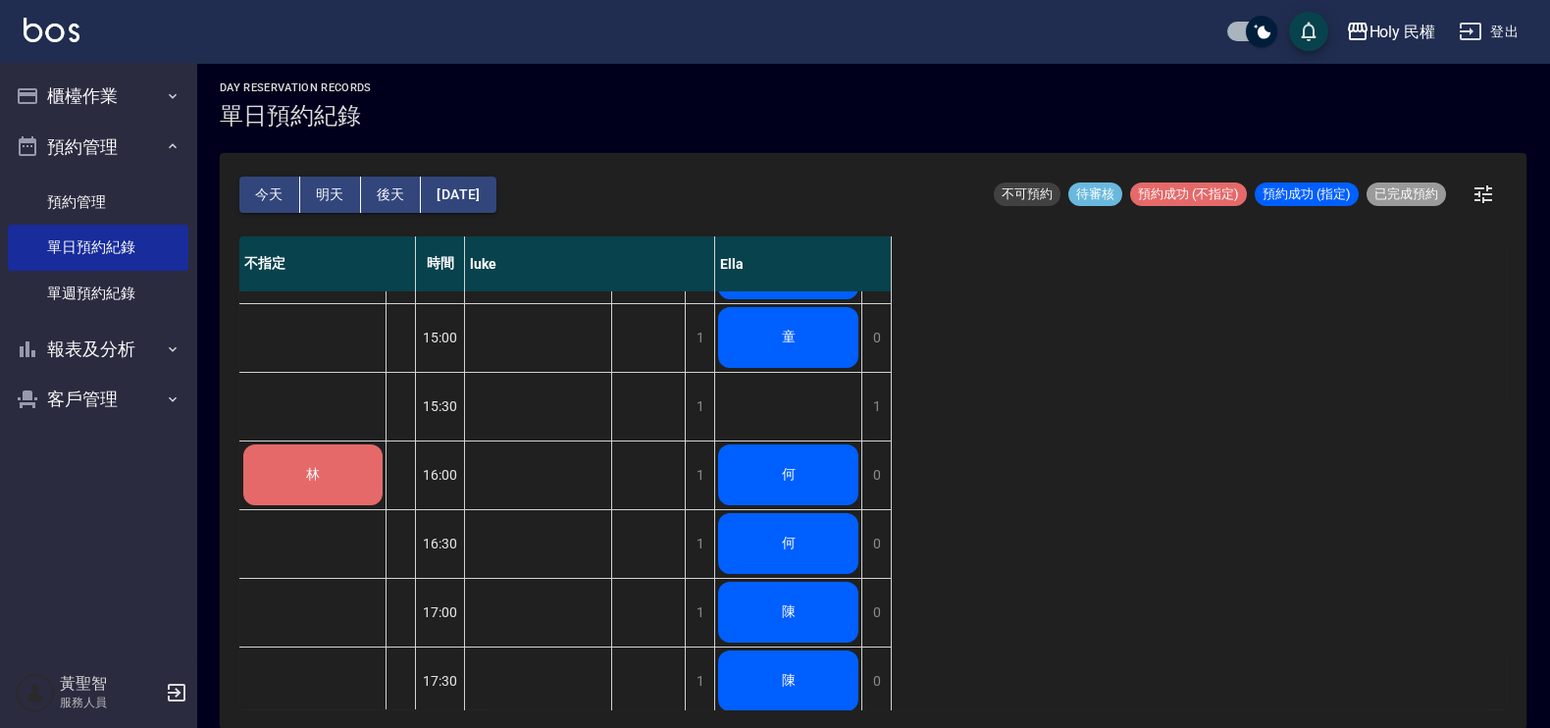
click at [834, 472] on div "何" at bounding box center [788, 475] width 146 height 67
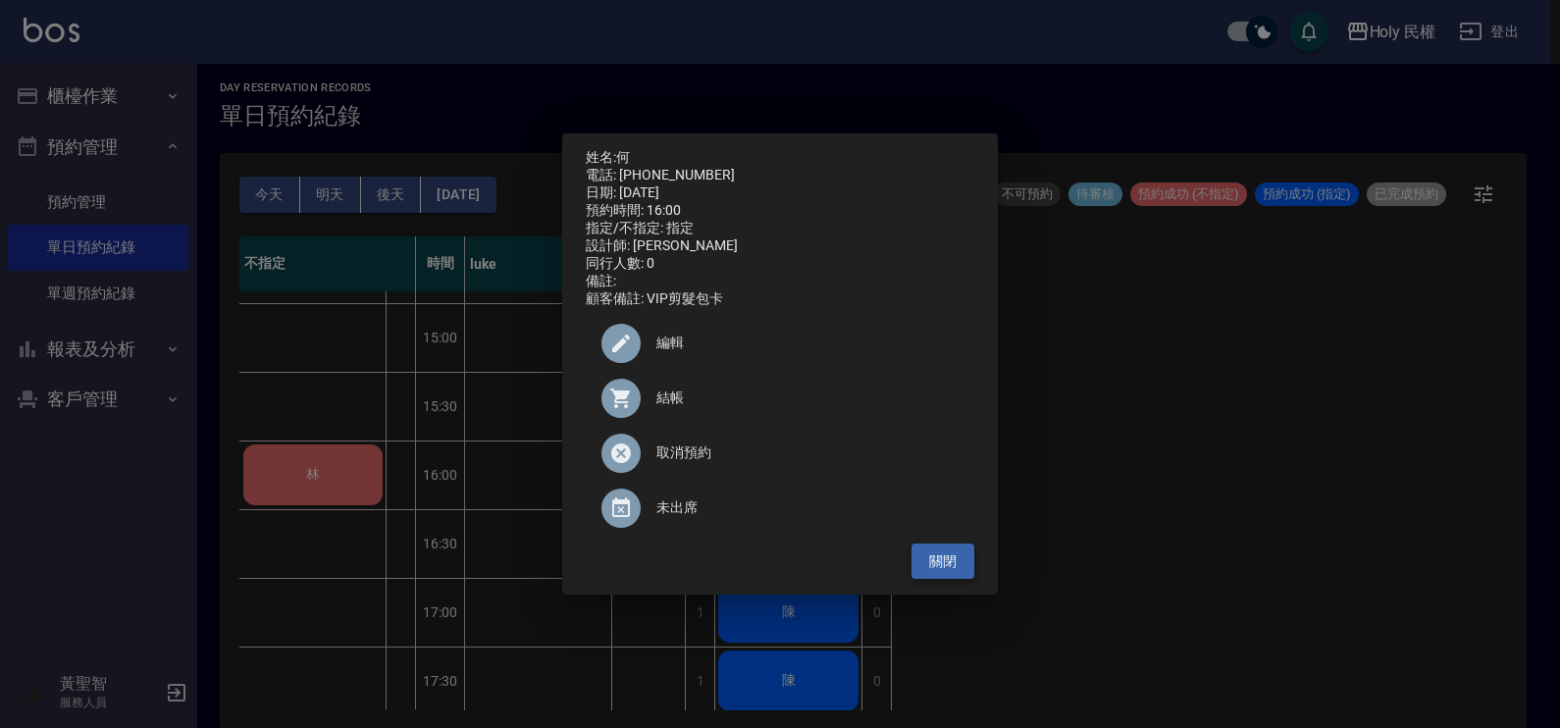
click at [948, 566] on button "關閉" at bounding box center [943, 562] width 63 height 36
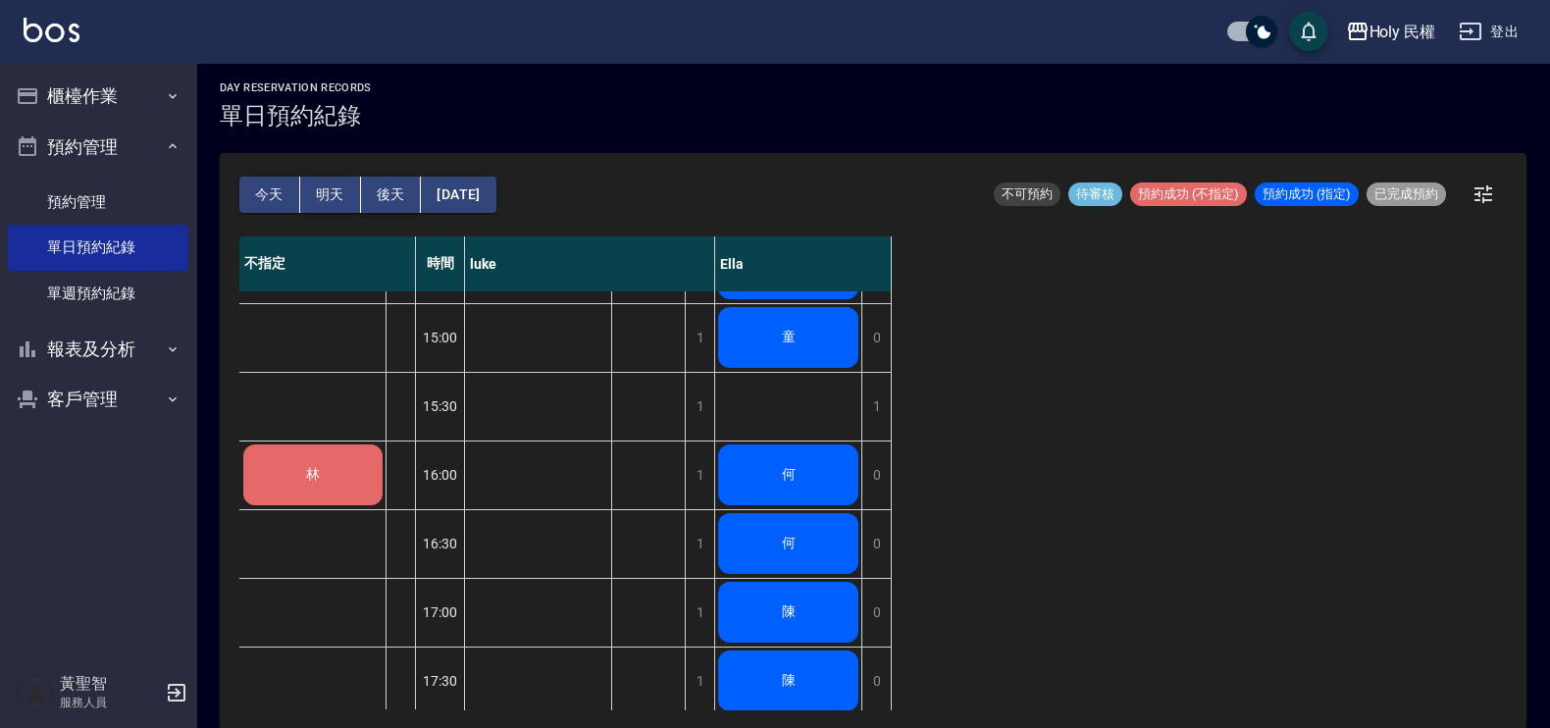
scroll to position [454, 0]
